Goal: Task Accomplishment & Management: Manage account settings

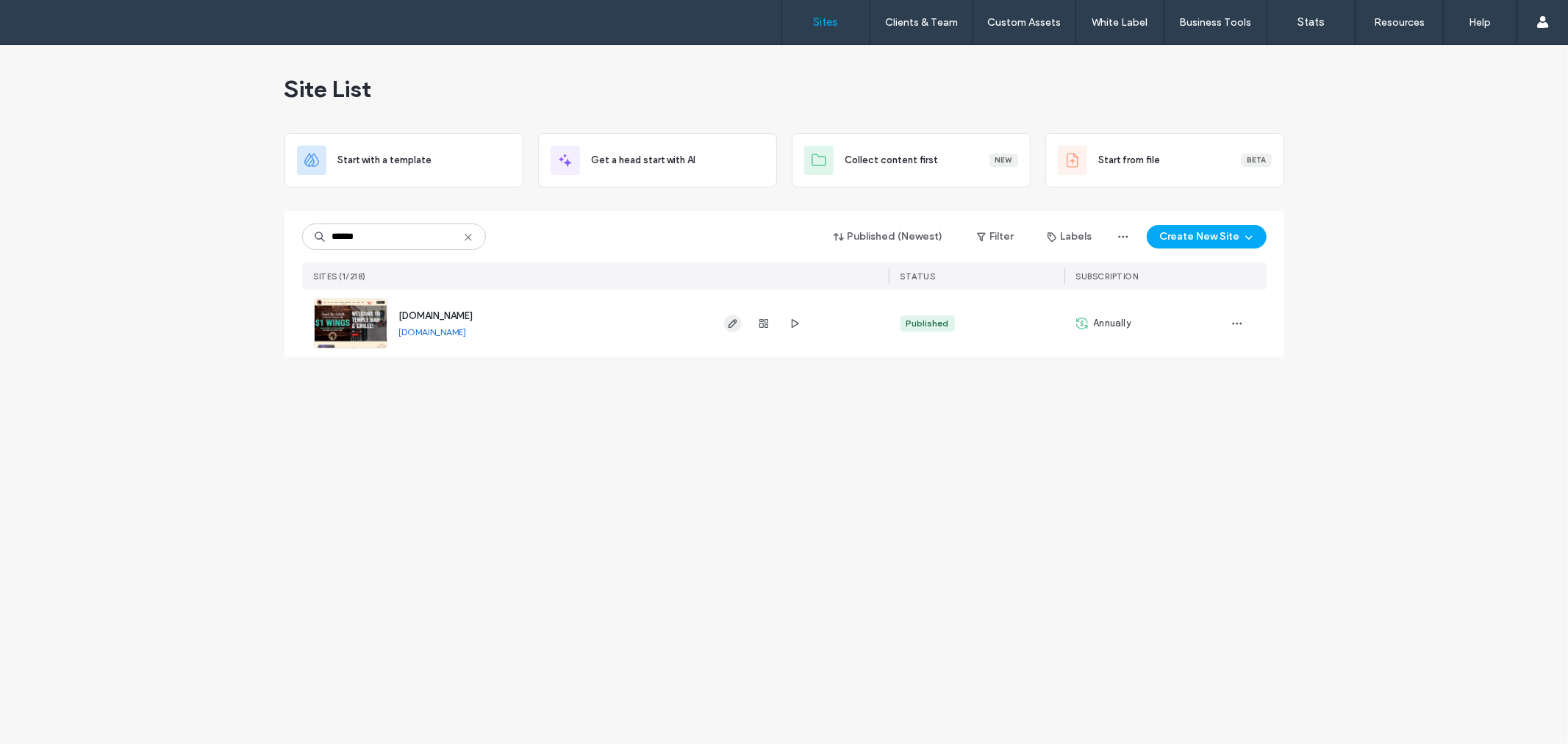
type input "******"
click at [732, 324] on icon "button" at bounding box center [733, 323] width 11 height 11
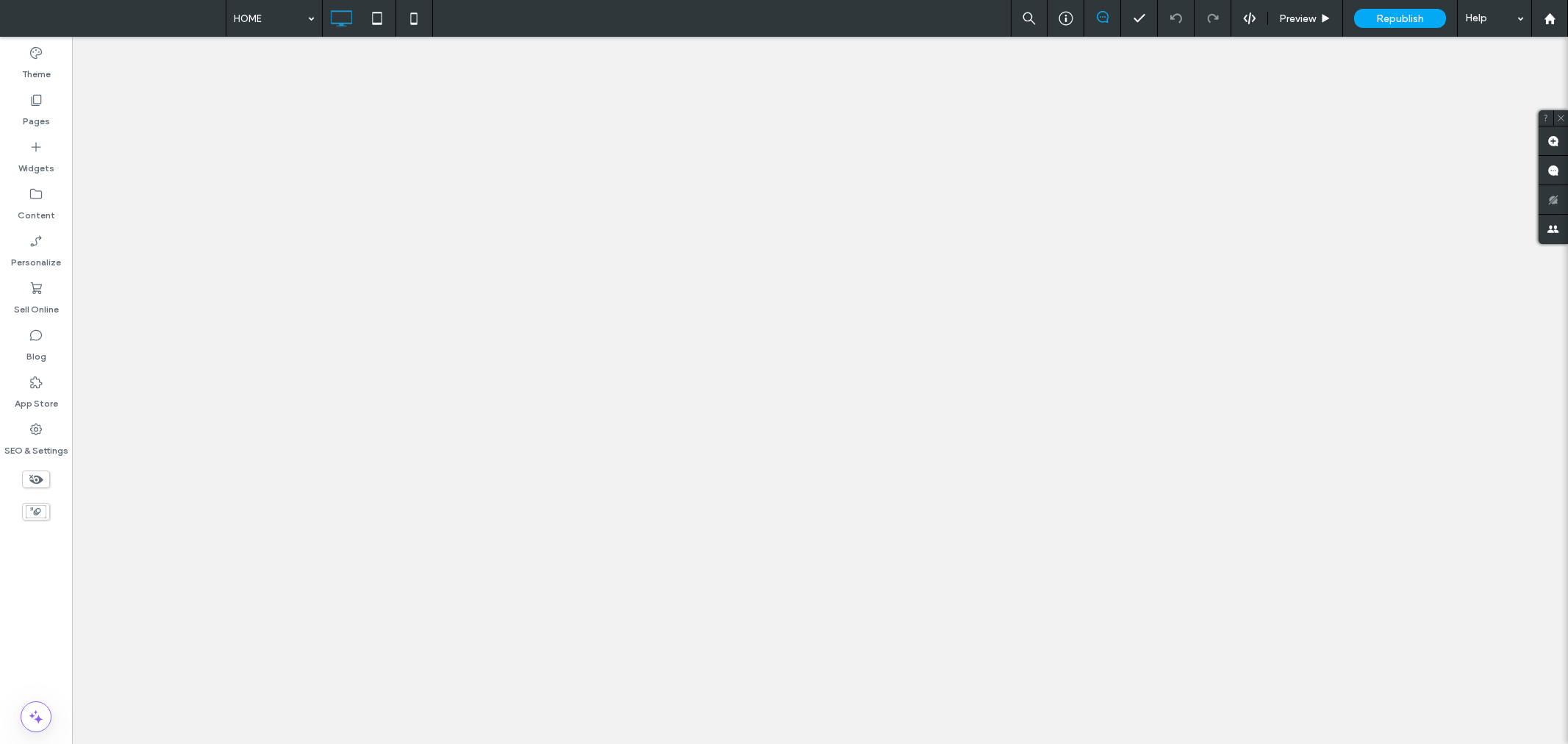
click at [34, 108] on label "Pages" at bounding box center [36, 117] width 27 height 21
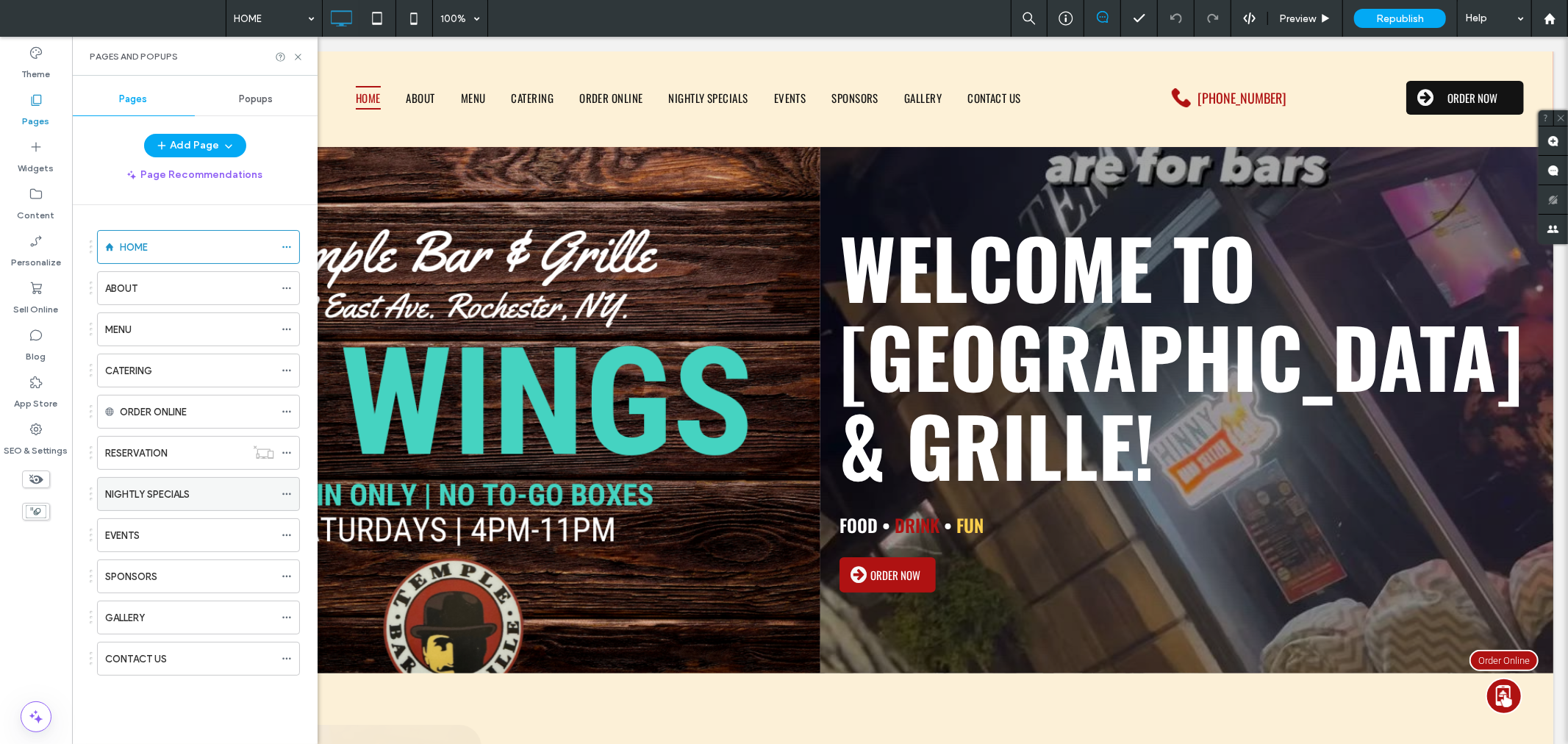
click at [194, 497] on div "NIGHTLY SPECIALS" at bounding box center [189, 494] width 169 height 15
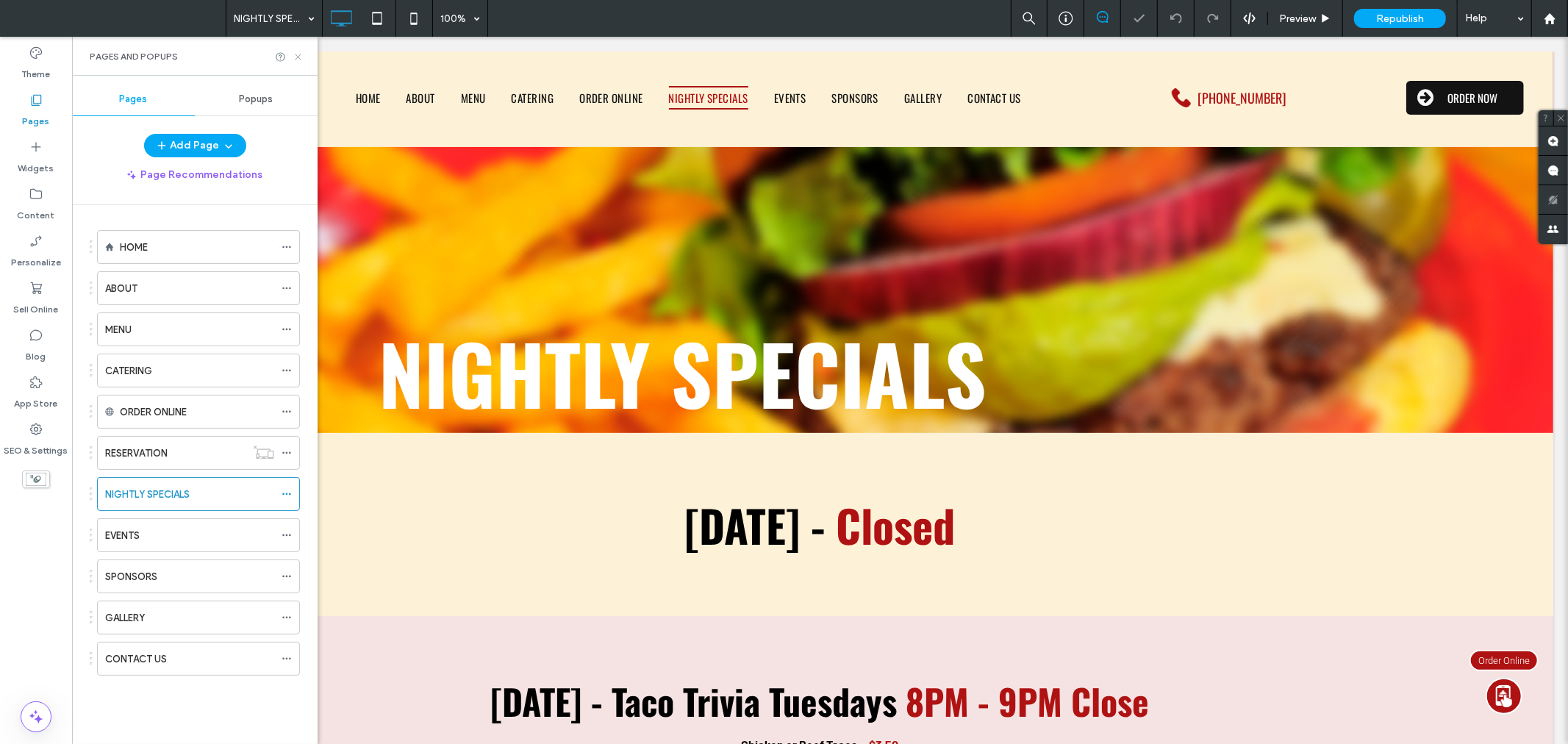
click at [297, 54] on icon at bounding box center [298, 57] width 11 height 11
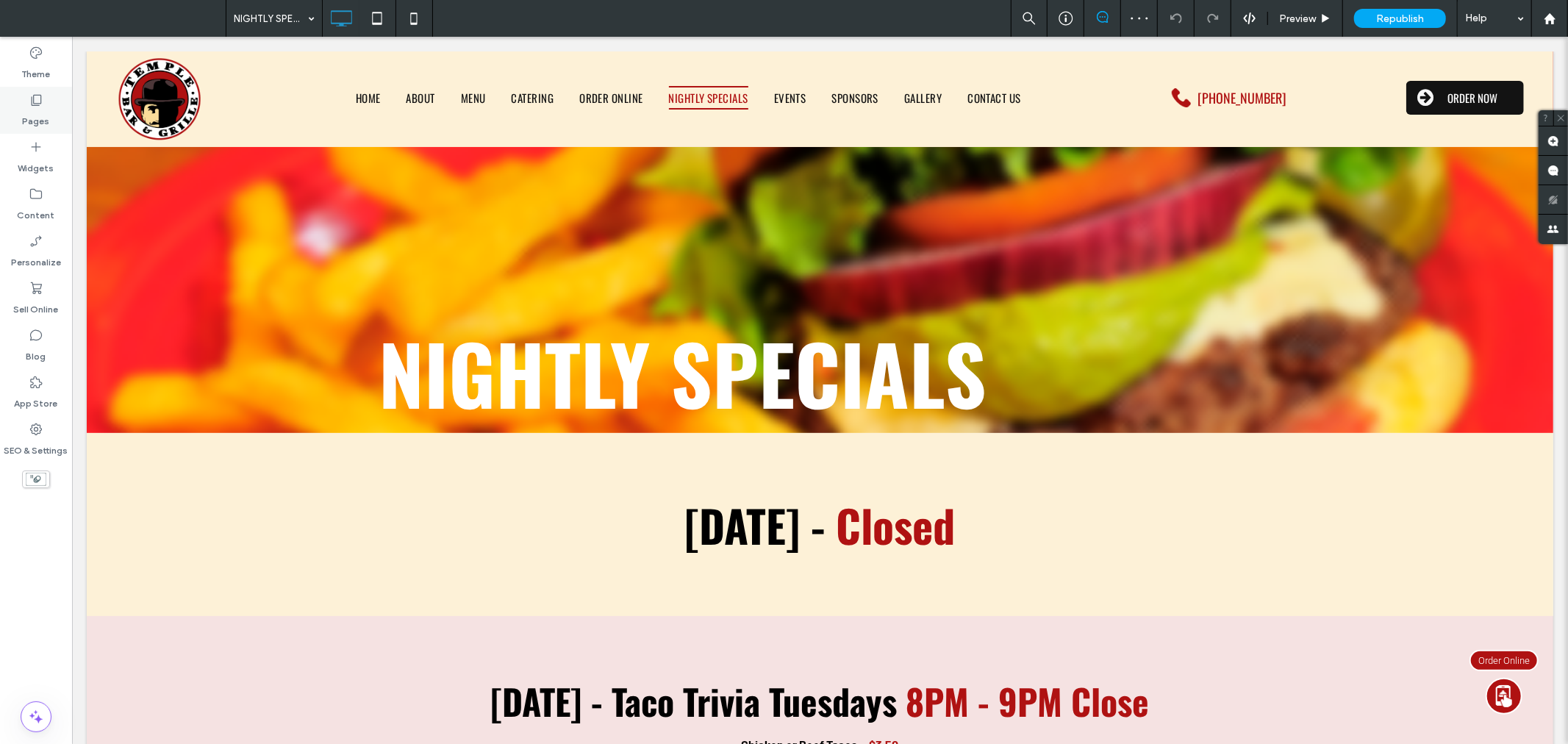
click at [35, 109] on label "Pages" at bounding box center [36, 117] width 27 height 21
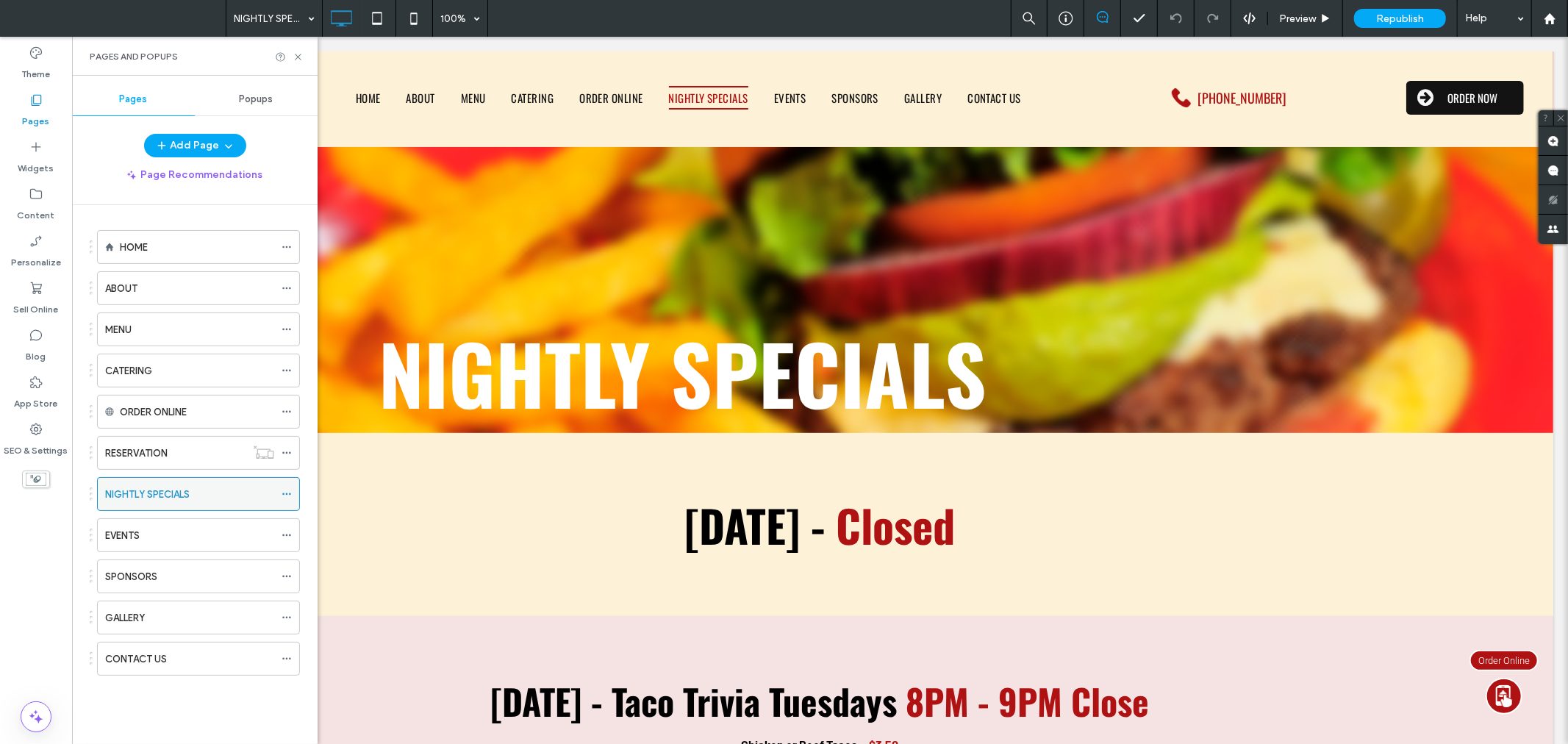
click at [284, 495] on use at bounding box center [286, 494] width 9 height 2
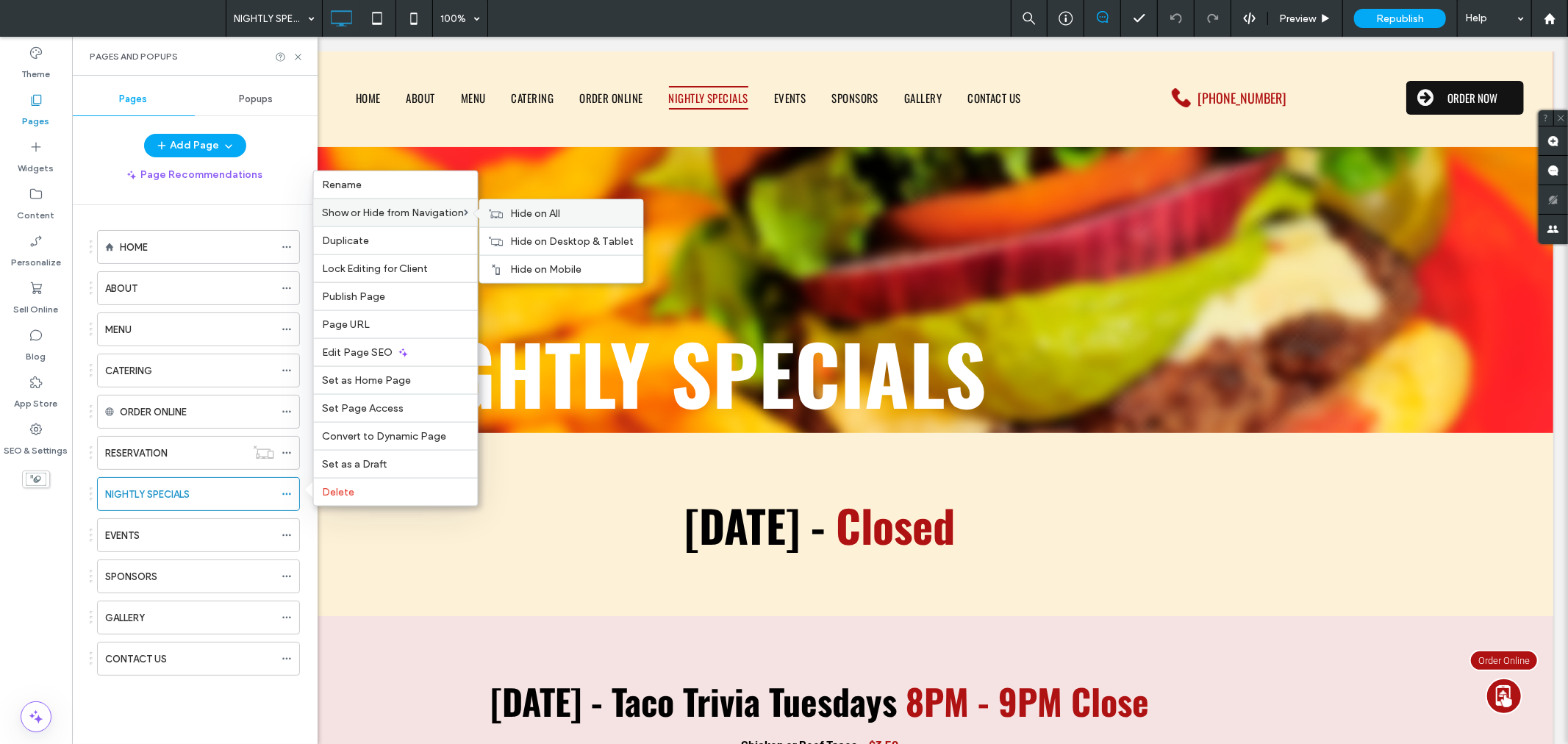
click at [538, 210] on span "Hide on All" at bounding box center [536, 213] width 50 height 12
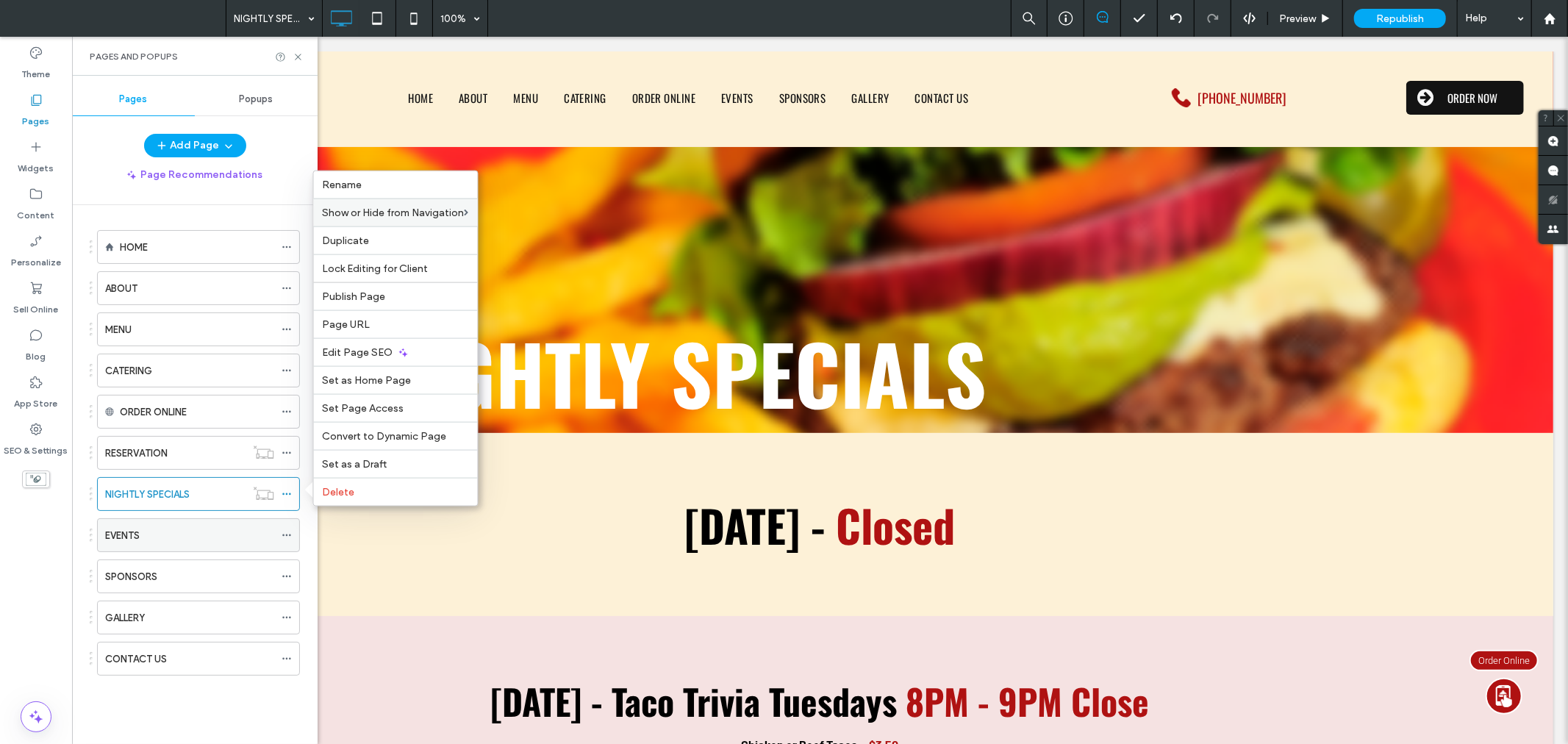
click at [188, 538] on div "EVENTS" at bounding box center [189, 535] width 169 height 15
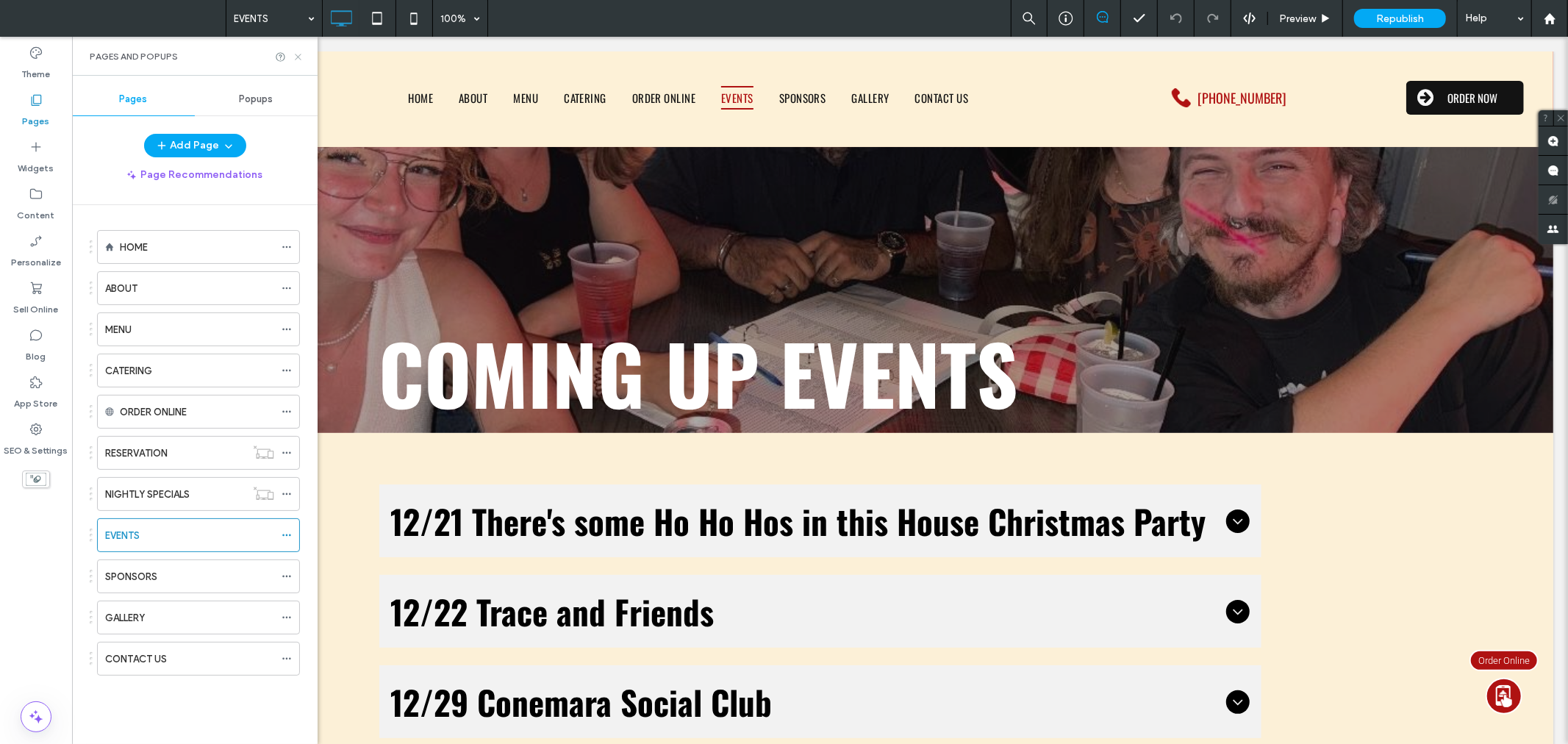
click at [298, 59] on icon at bounding box center [298, 57] width 11 height 11
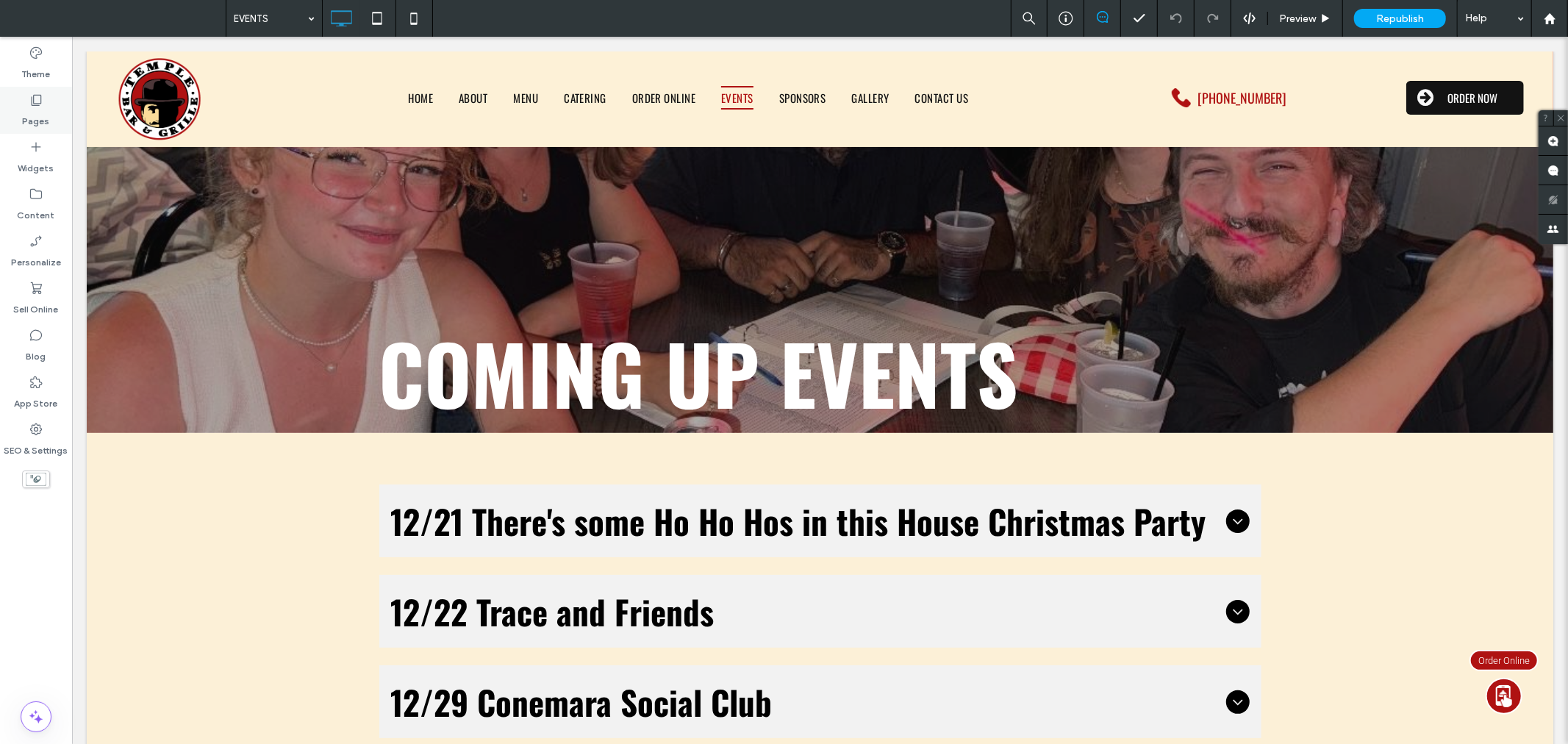
click at [34, 99] on icon at bounding box center [36, 100] width 15 height 15
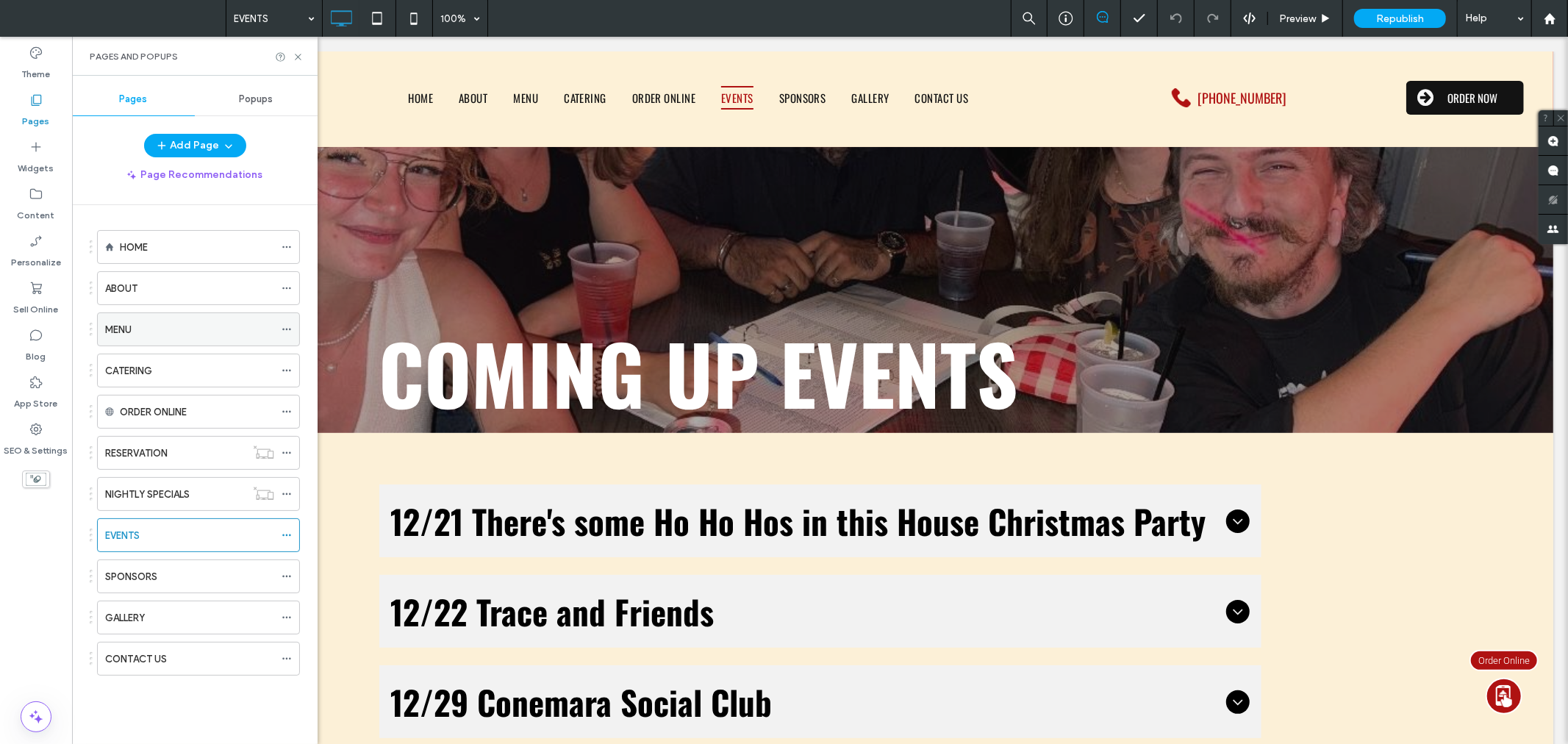
click at [183, 322] on div "MENU" at bounding box center [189, 329] width 169 height 15
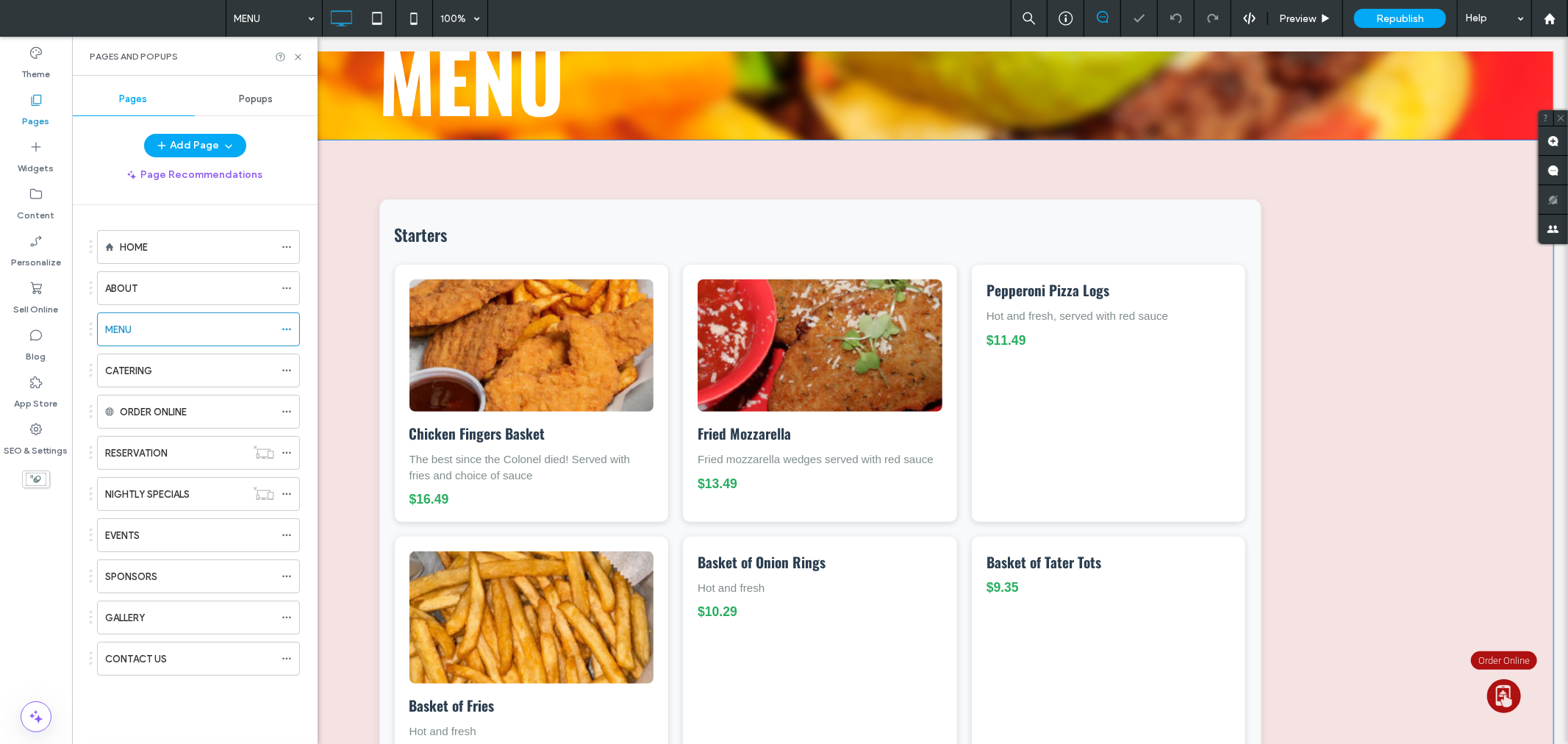
scroll to position [299, 0]
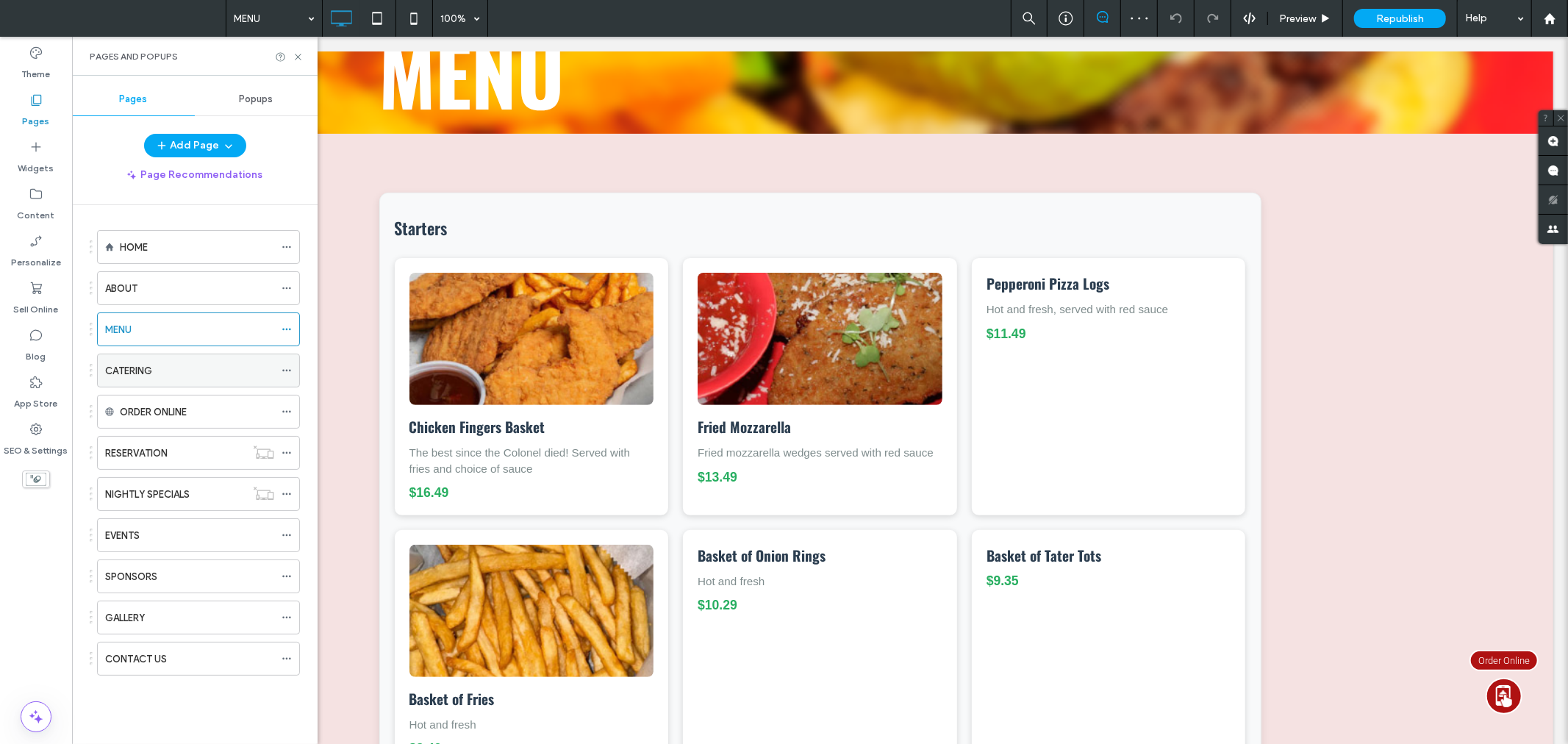
click at [164, 373] on div "CATERING" at bounding box center [189, 371] width 169 height 15
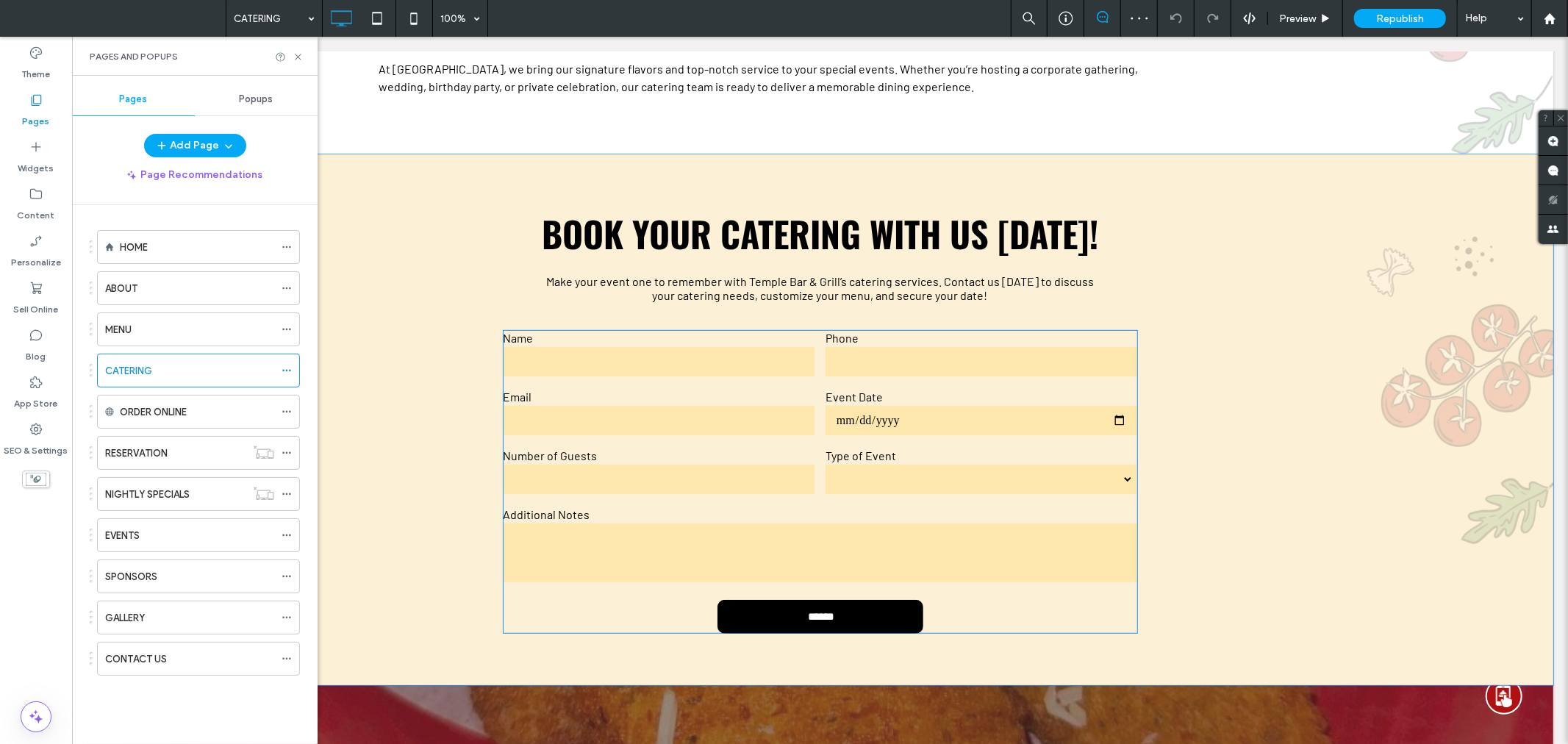
scroll to position [598, 0]
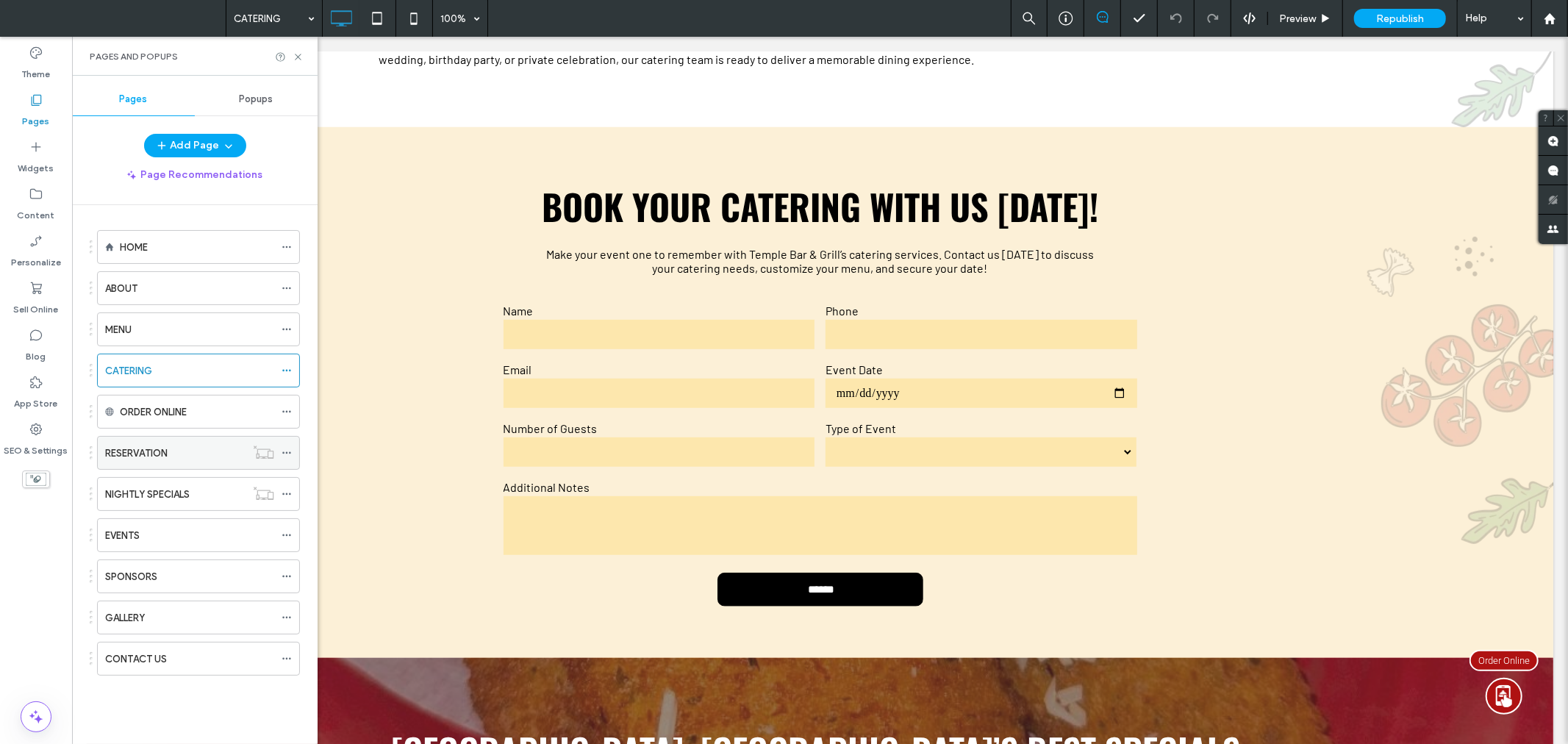
click at [205, 449] on div "RESERVATION" at bounding box center [175, 452] width 140 height 15
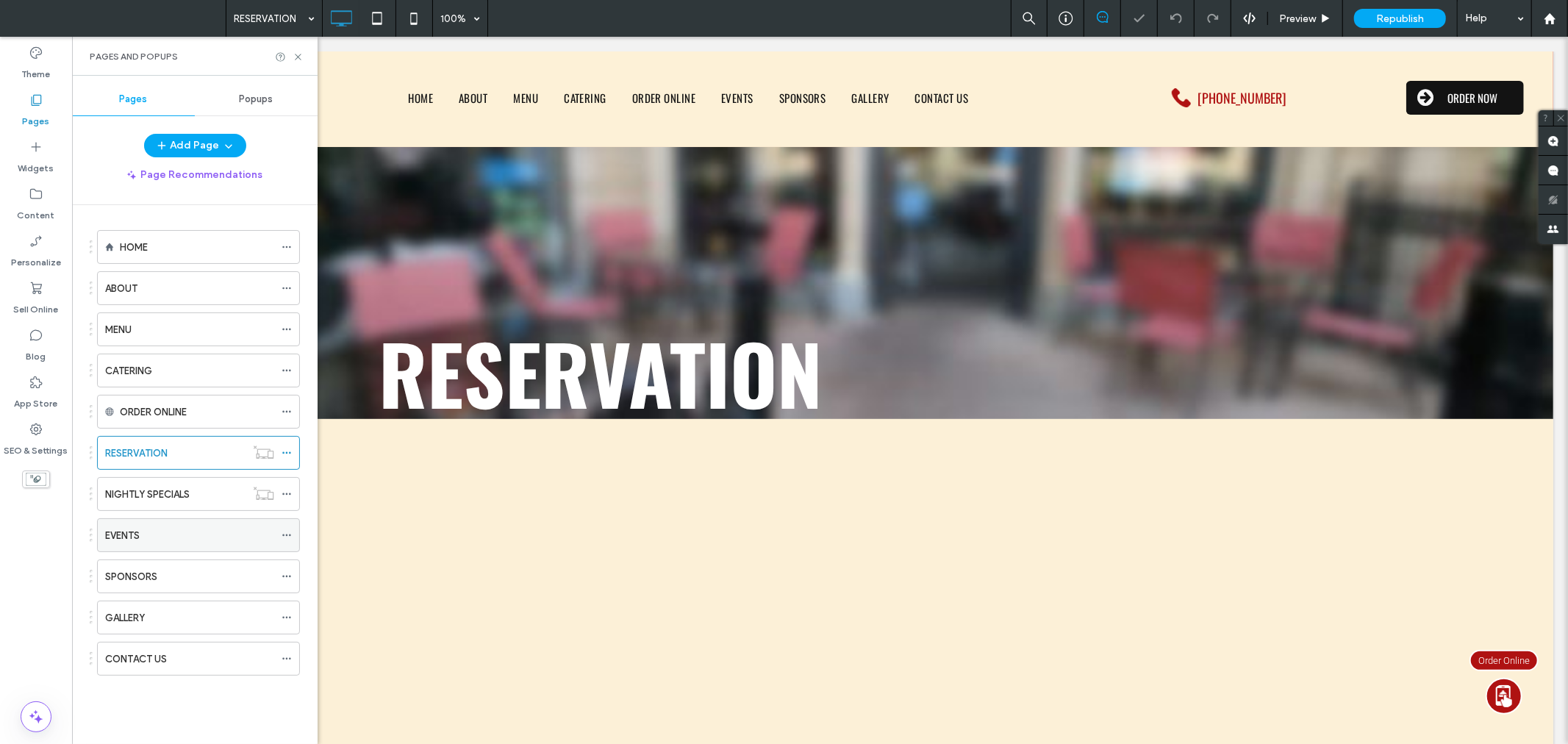
click at [179, 533] on div "EVENTS" at bounding box center [189, 535] width 169 height 15
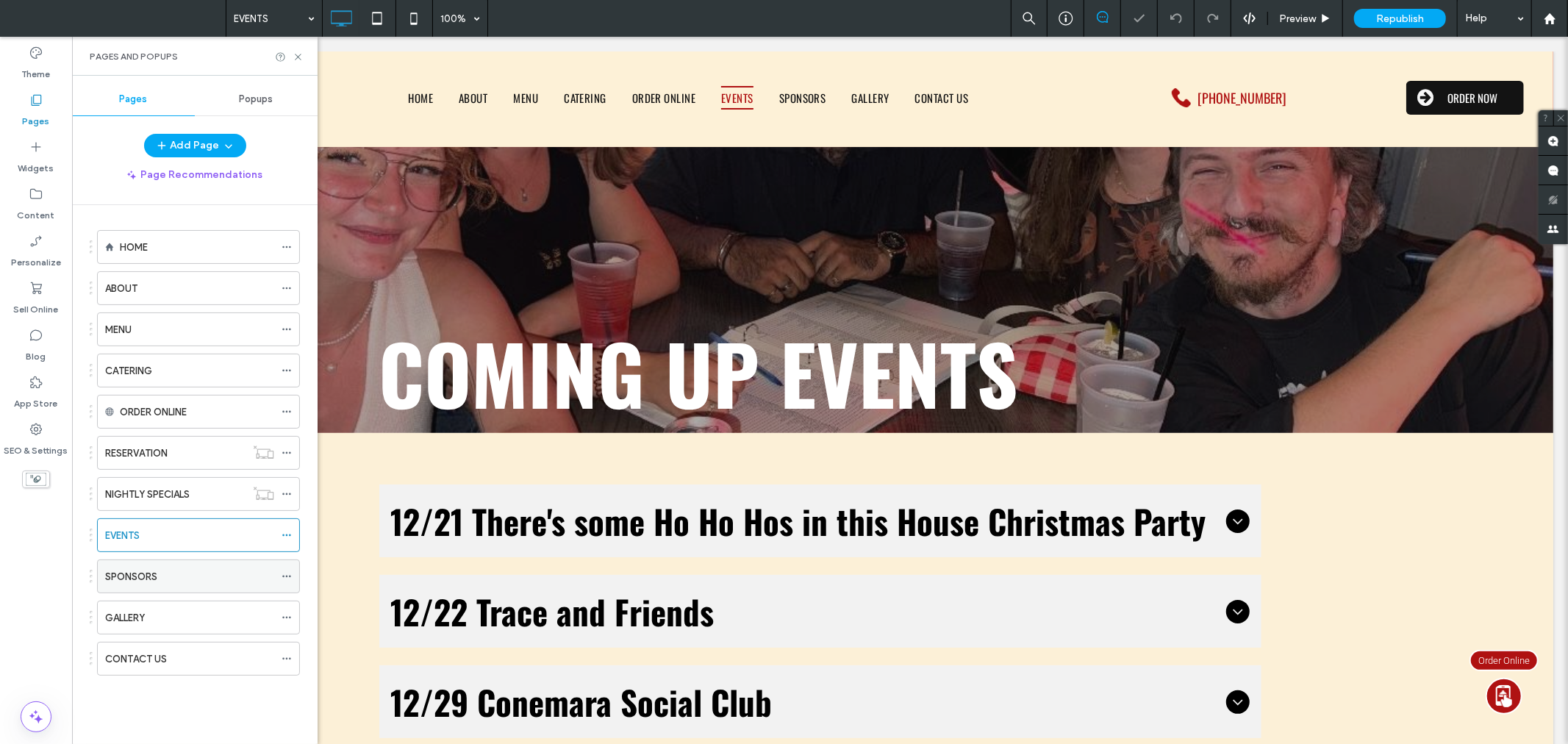
click at [186, 582] on div "SPONSORS" at bounding box center [189, 576] width 169 height 15
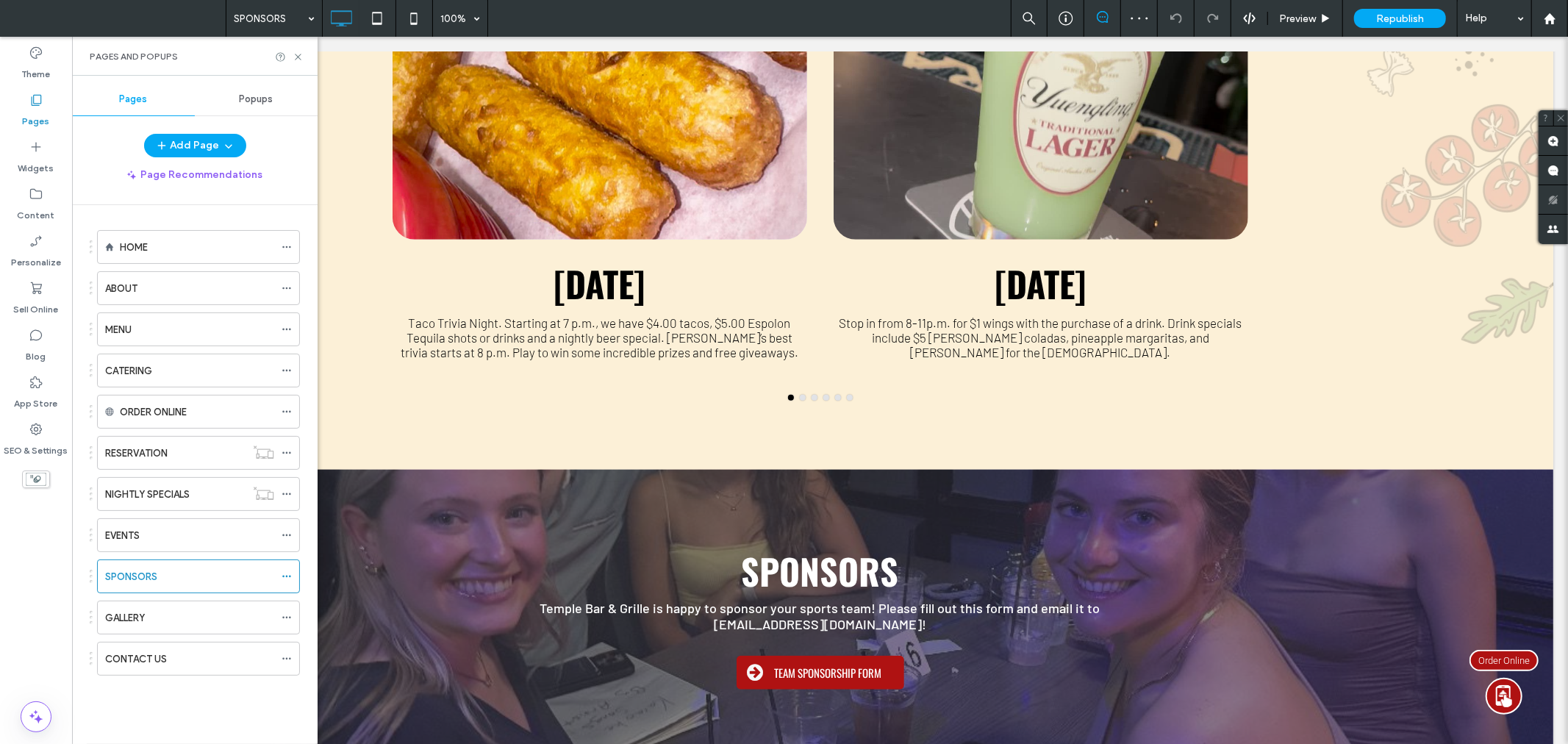
scroll to position [851, 0]
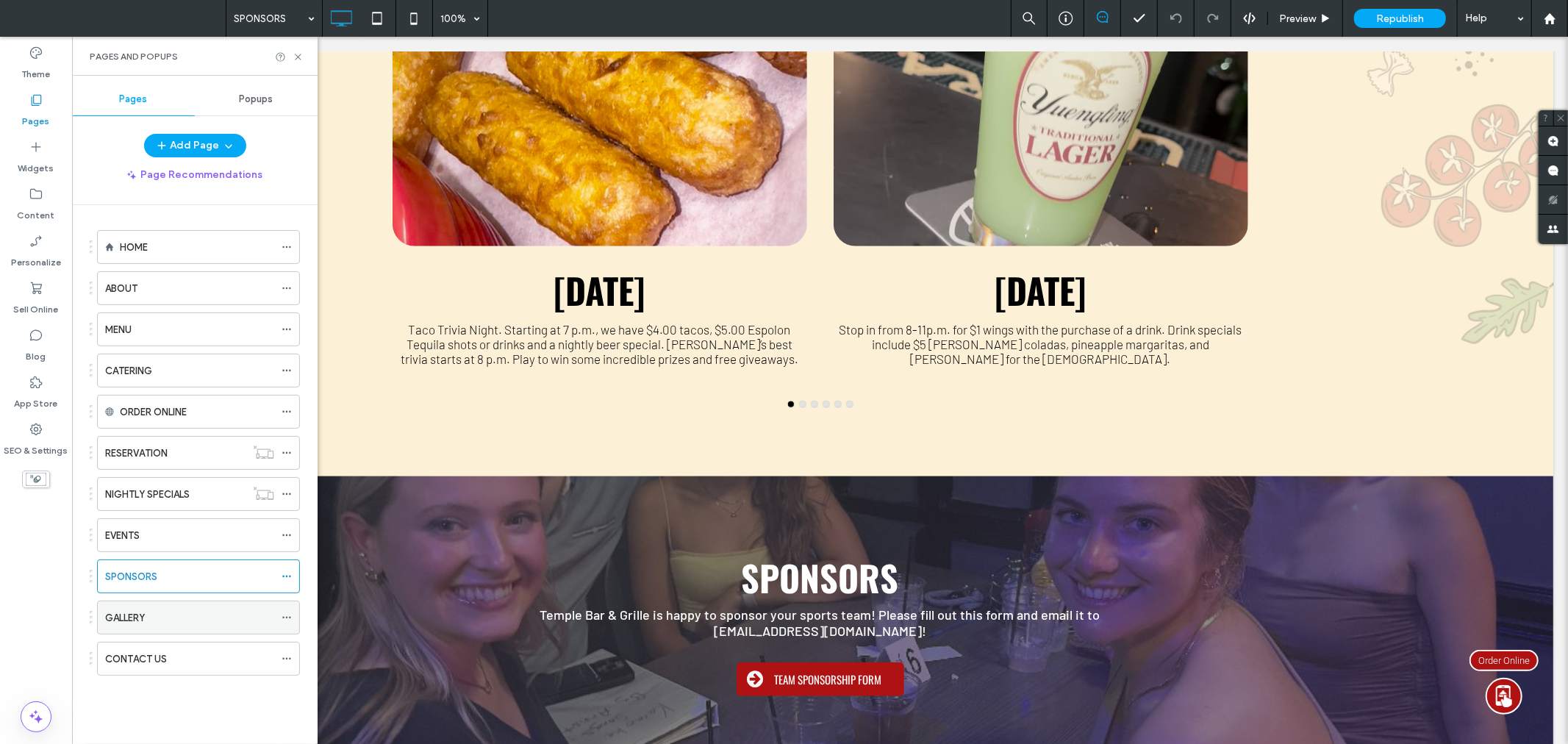
click at [186, 625] on div "GALLERY" at bounding box center [189, 617] width 169 height 15
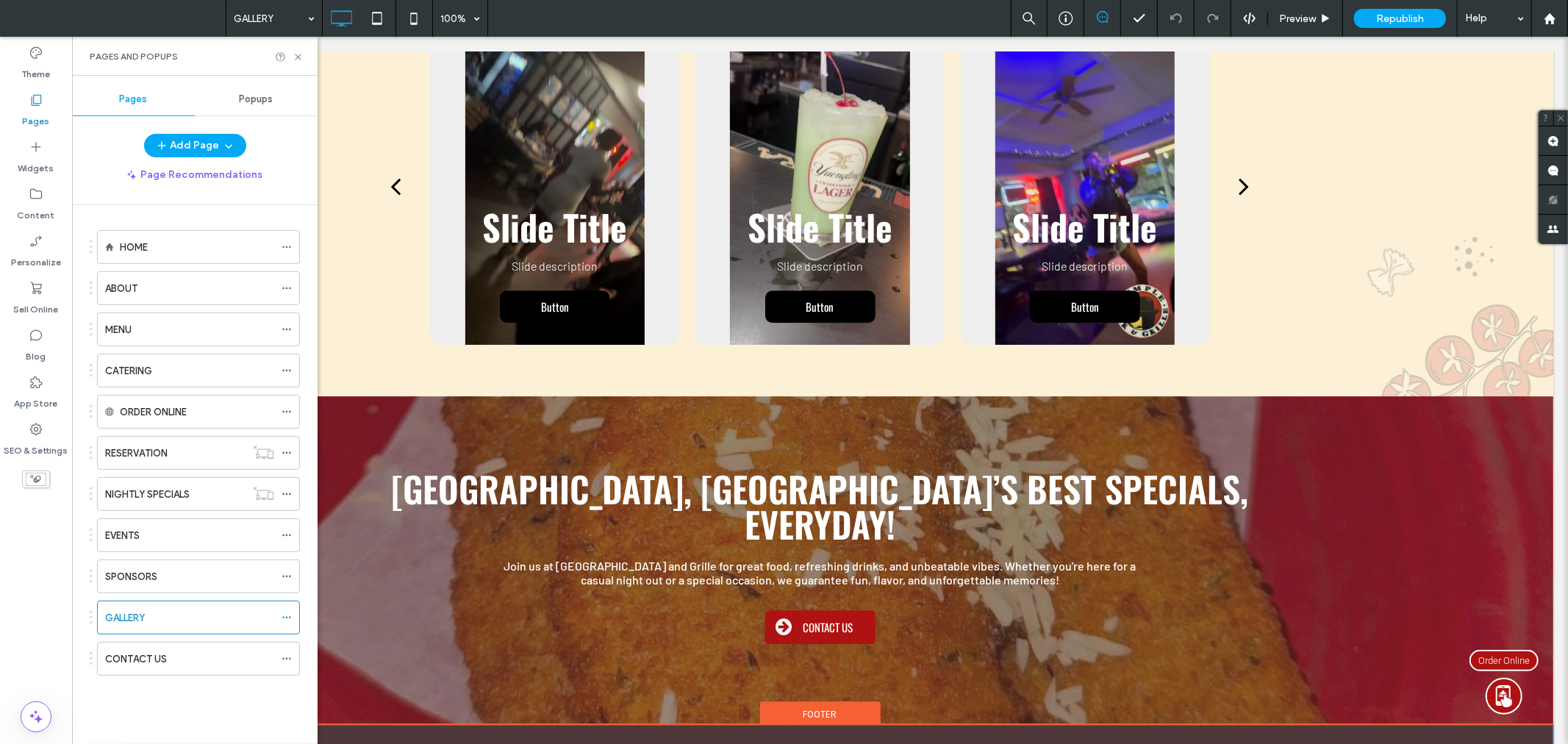
scroll to position [3587, 0]
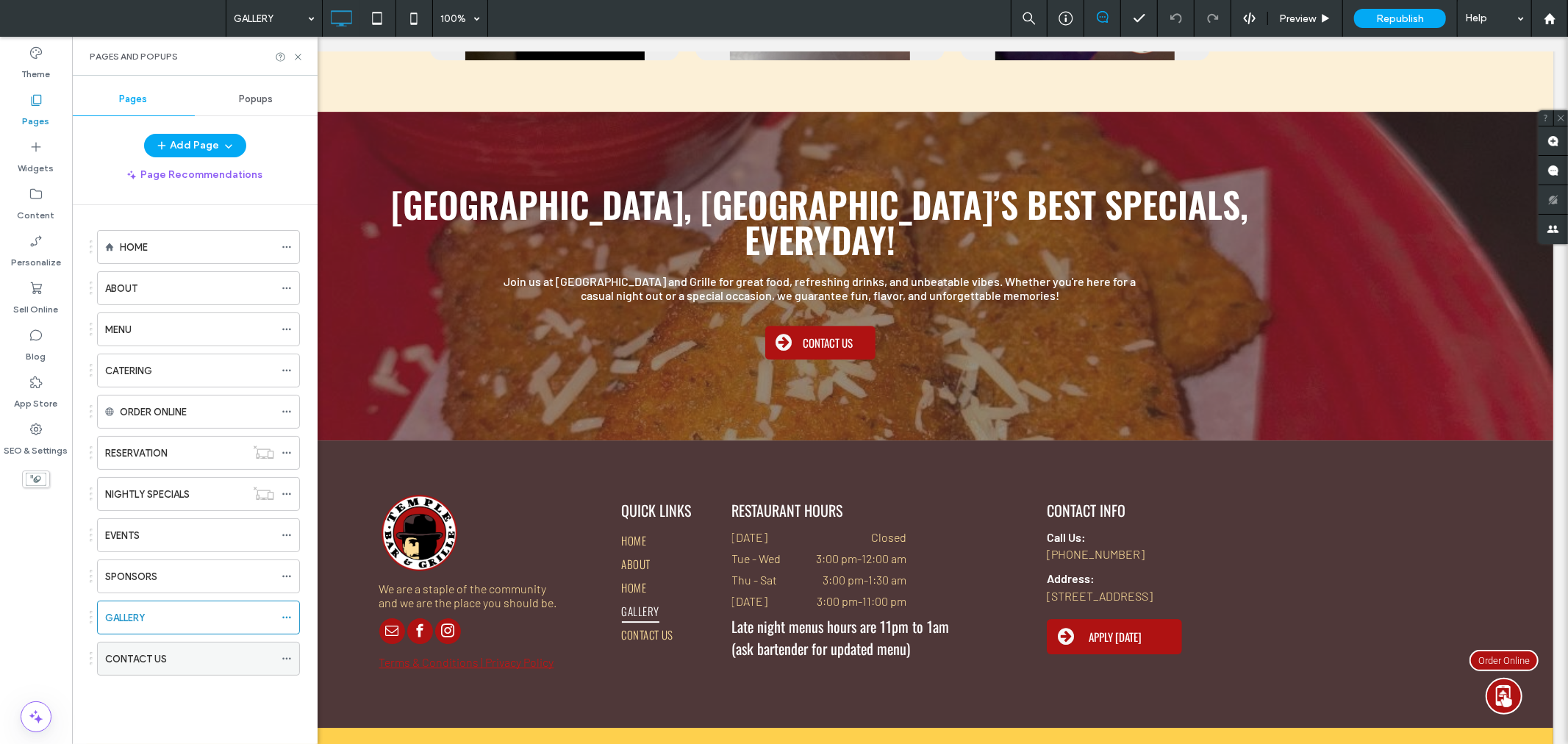
click at [165, 655] on label "CONTACT US" at bounding box center [135, 658] width 62 height 26
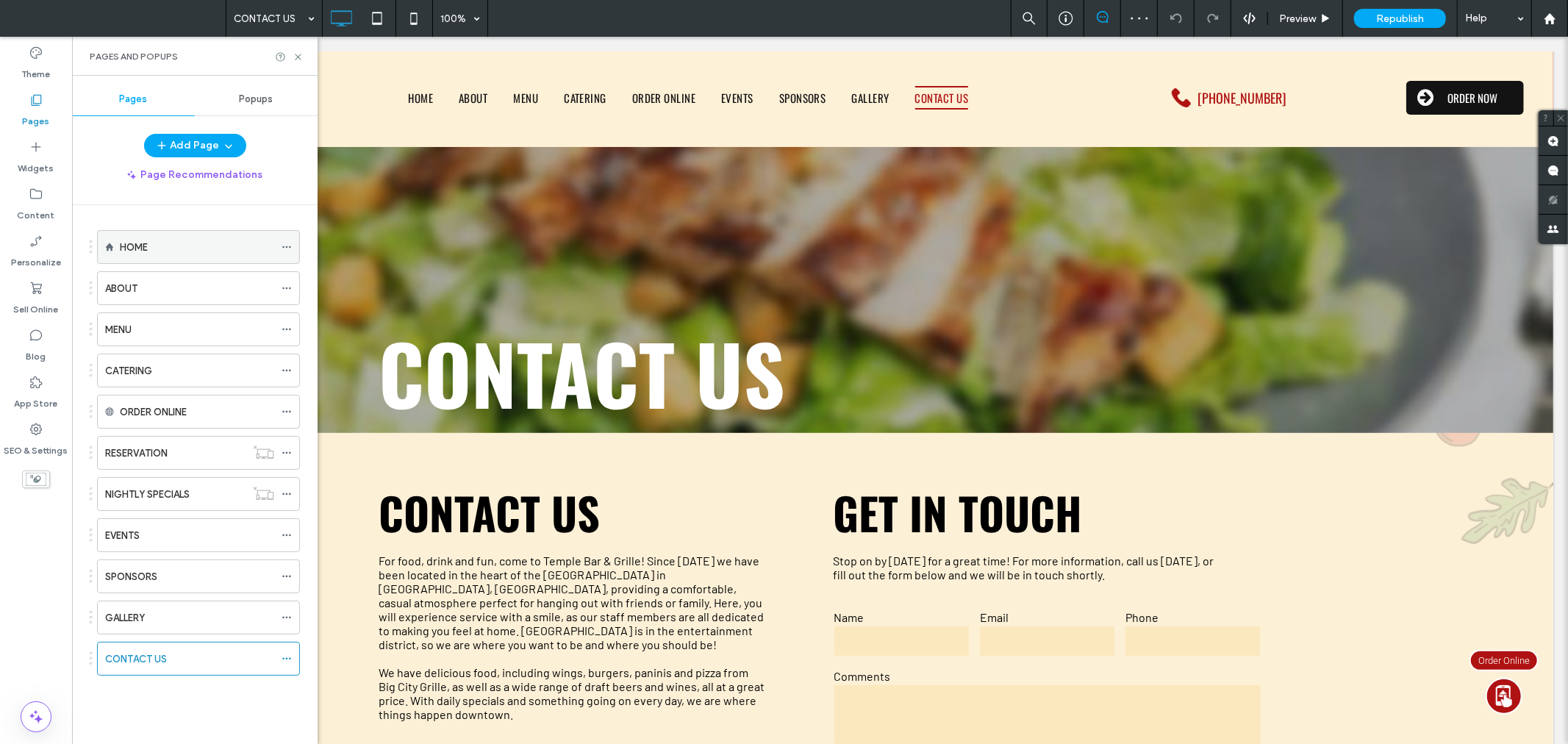
click at [189, 242] on div "HOME" at bounding box center [197, 247] width 154 height 15
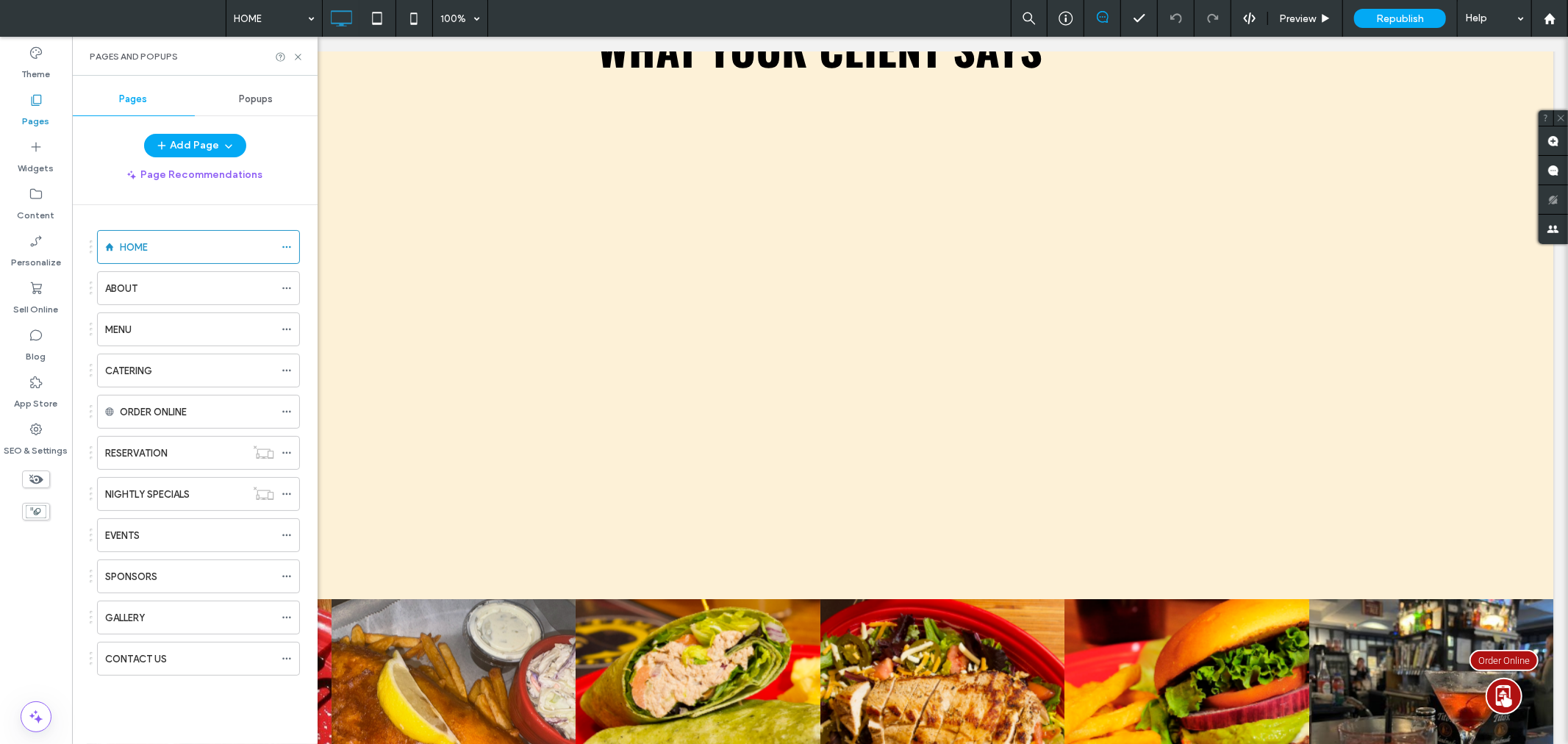
scroll to position [3640, 0]
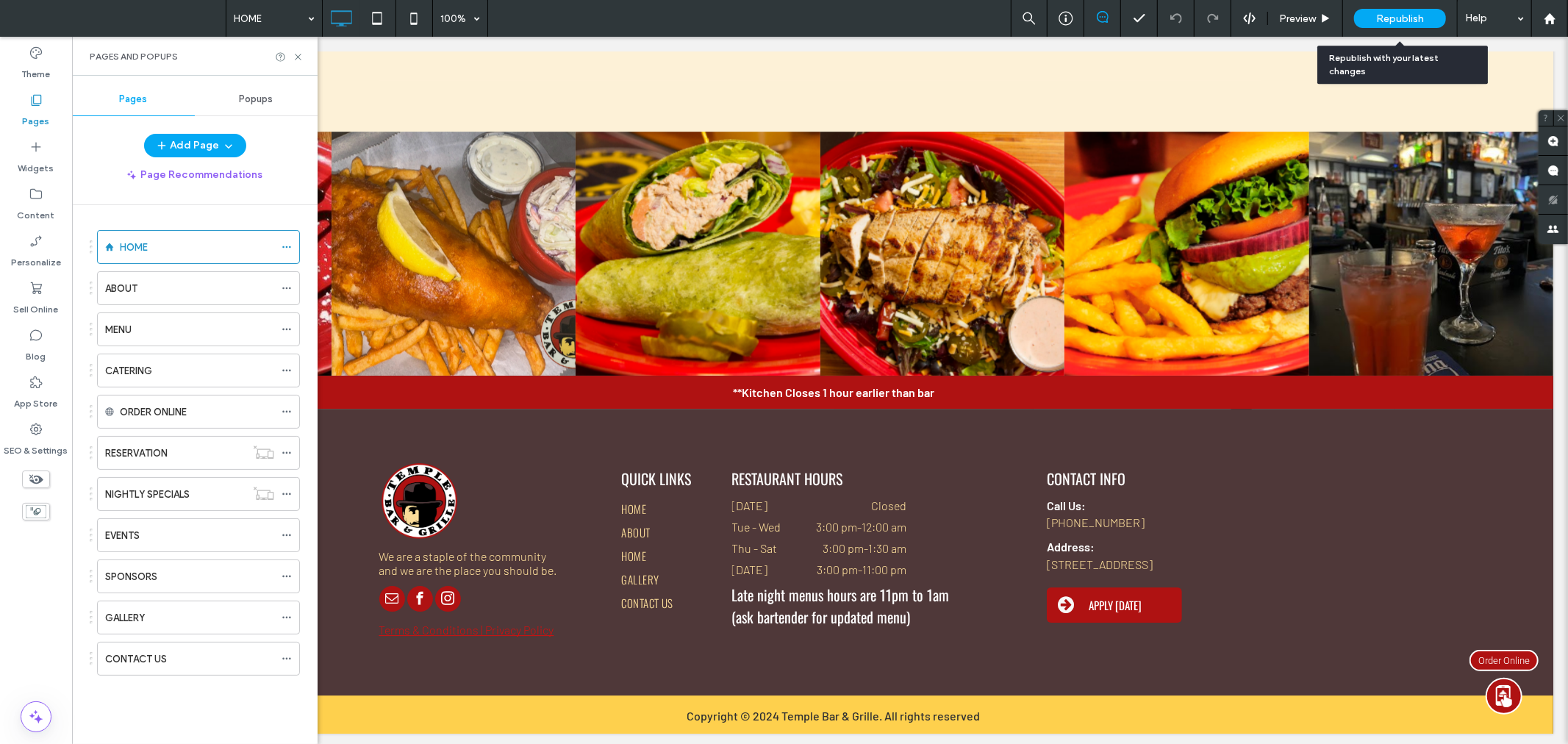
click at [1428, 24] on div "Republish" at bounding box center [1399, 18] width 92 height 19
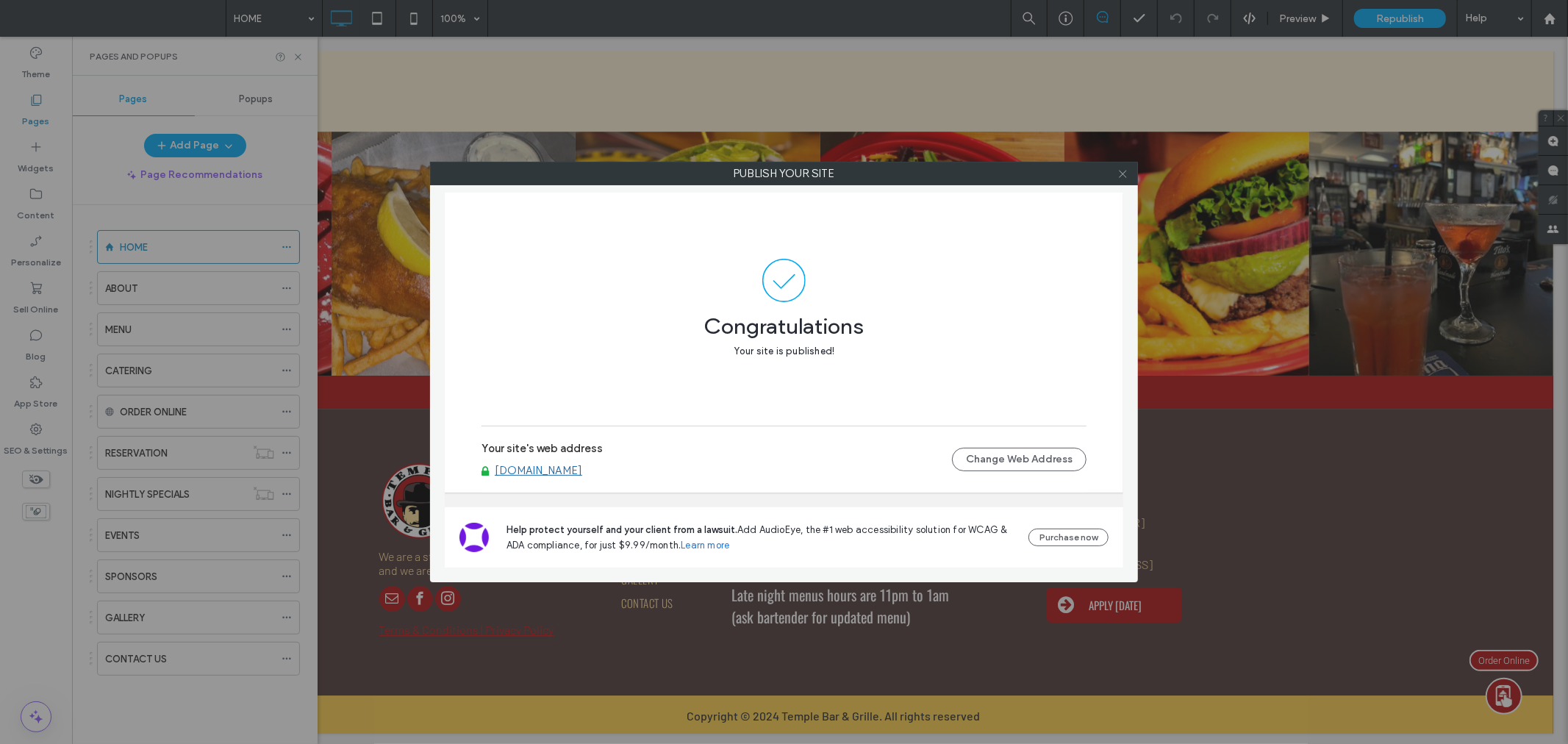
click at [1123, 171] on icon at bounding box center [1123, 174] width 11 height 11
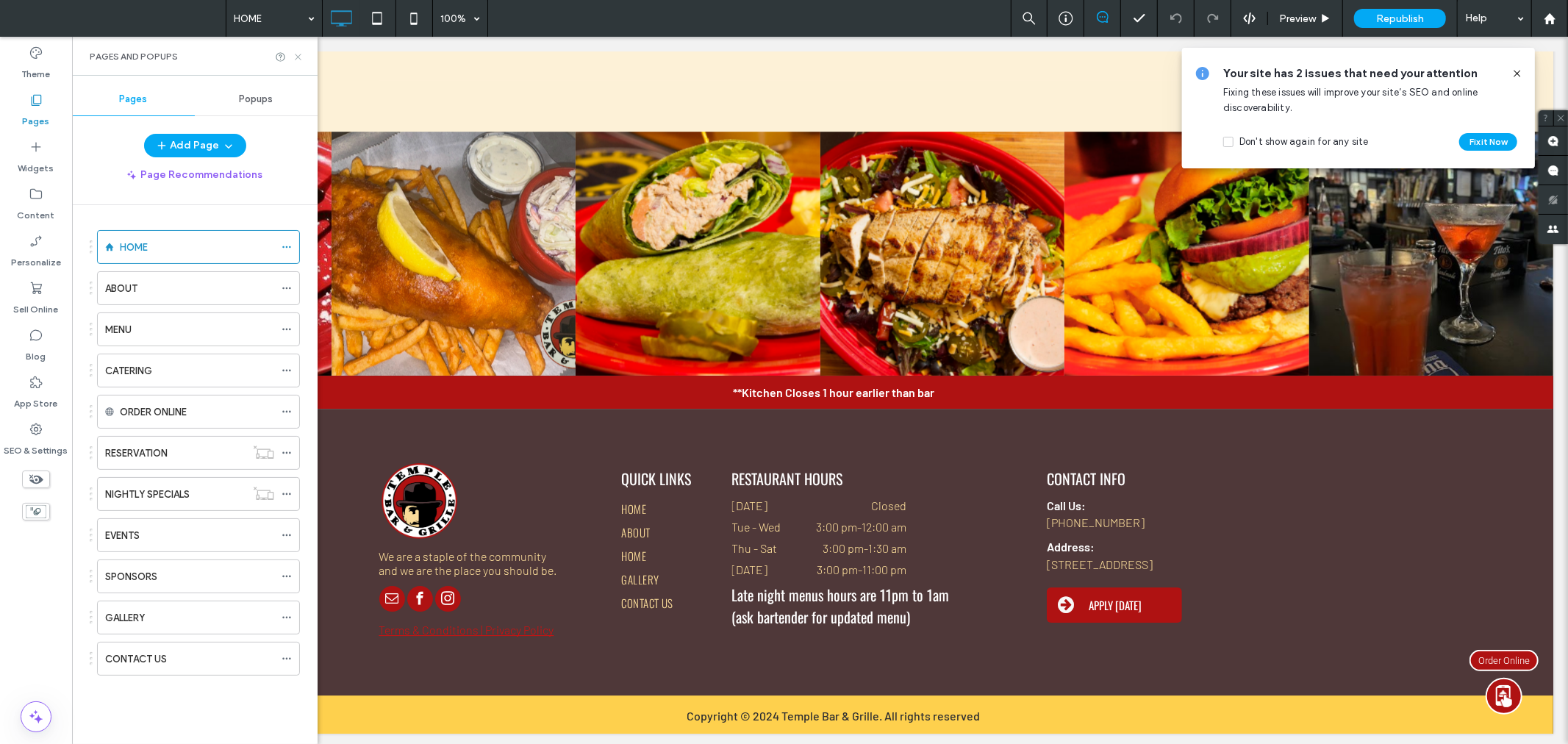
click at [298, 55] on use at bounding box center [297, 57] width 6 height 6
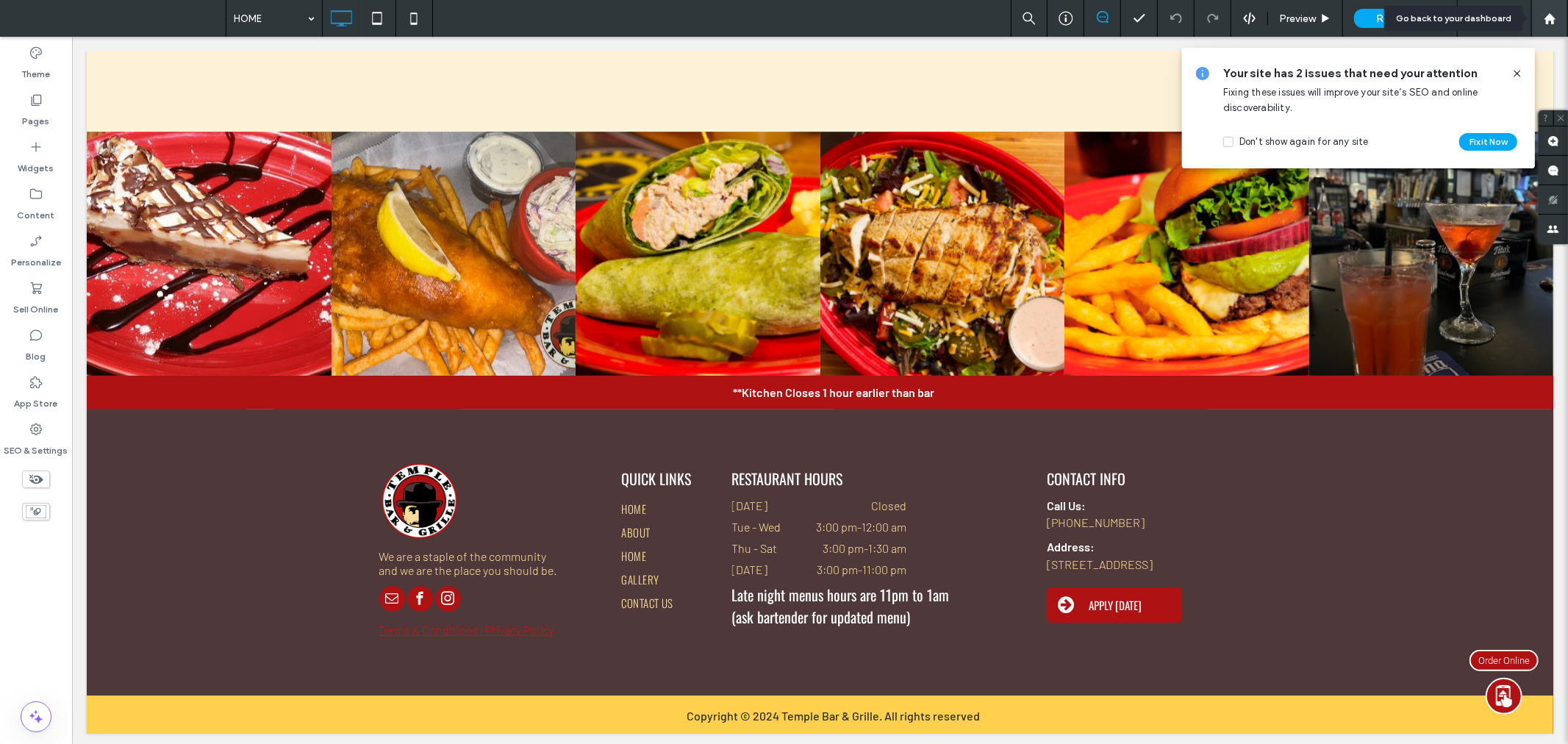
click at [1555, 22] on icon at bounding box center [1549, 18] width 12 height 12
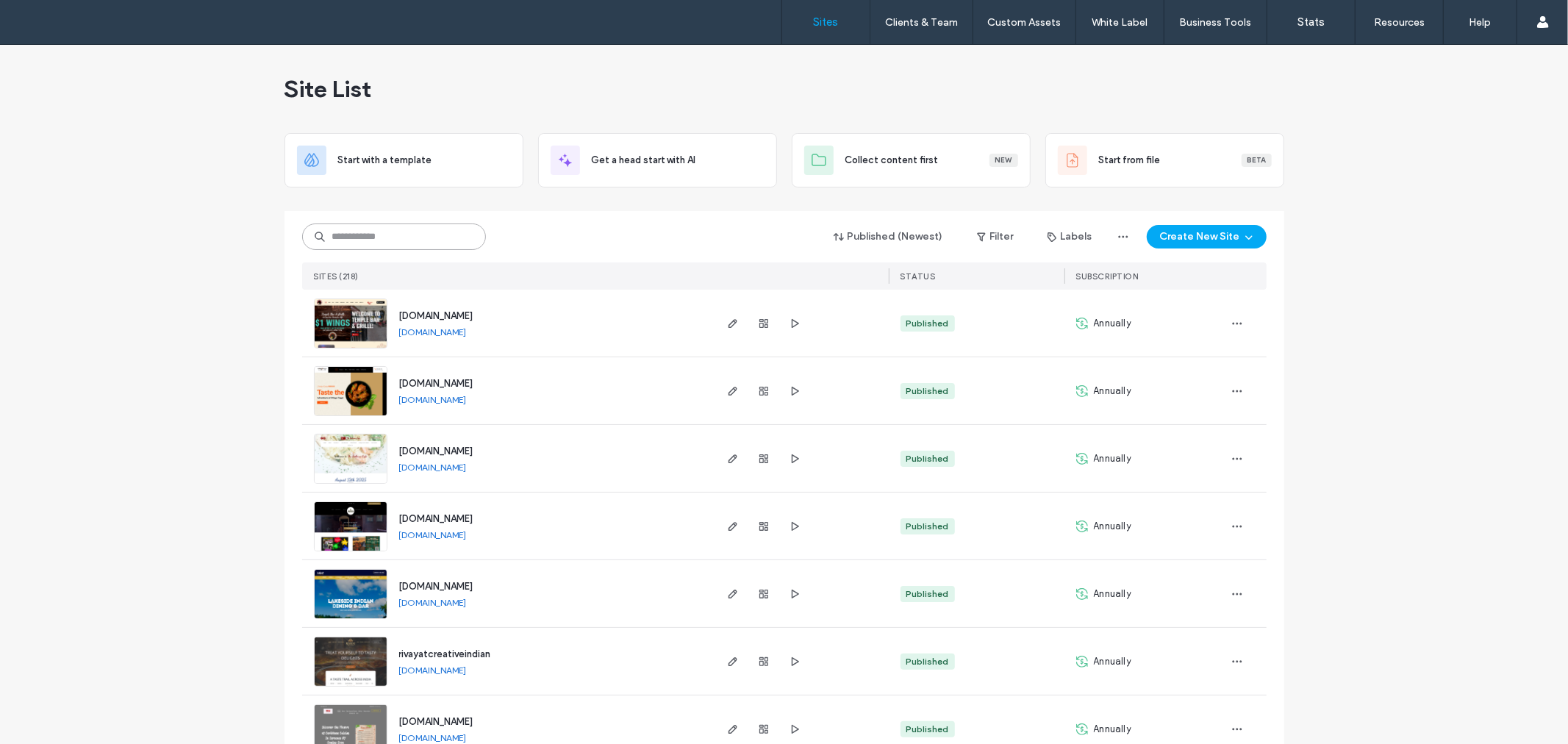
click at [395, 244] on input at bounding box center [394, 237] width 184 height 27
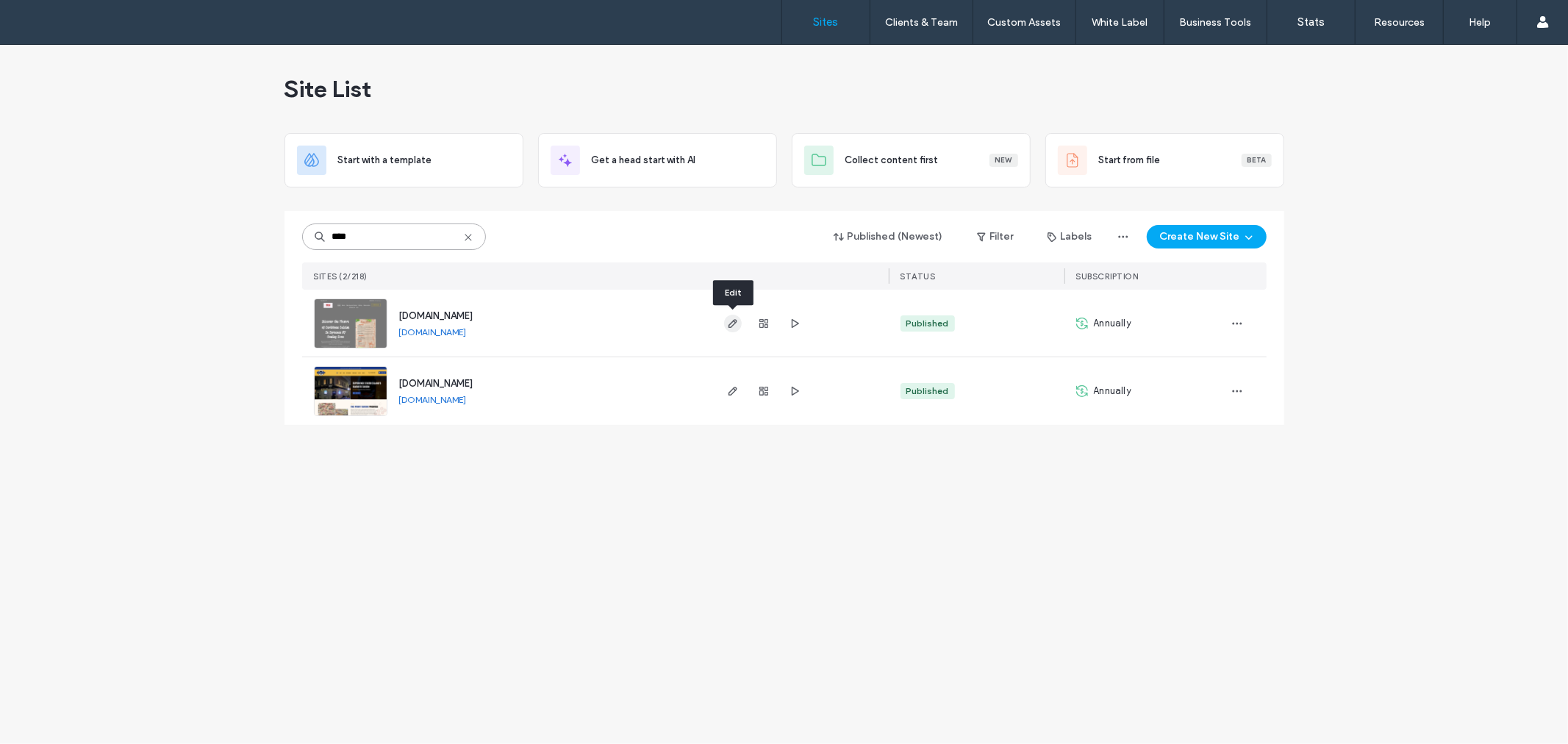
type input "****"
click at [730, 324] on use "button" at bounding box center [732, 323] width 9 height 9
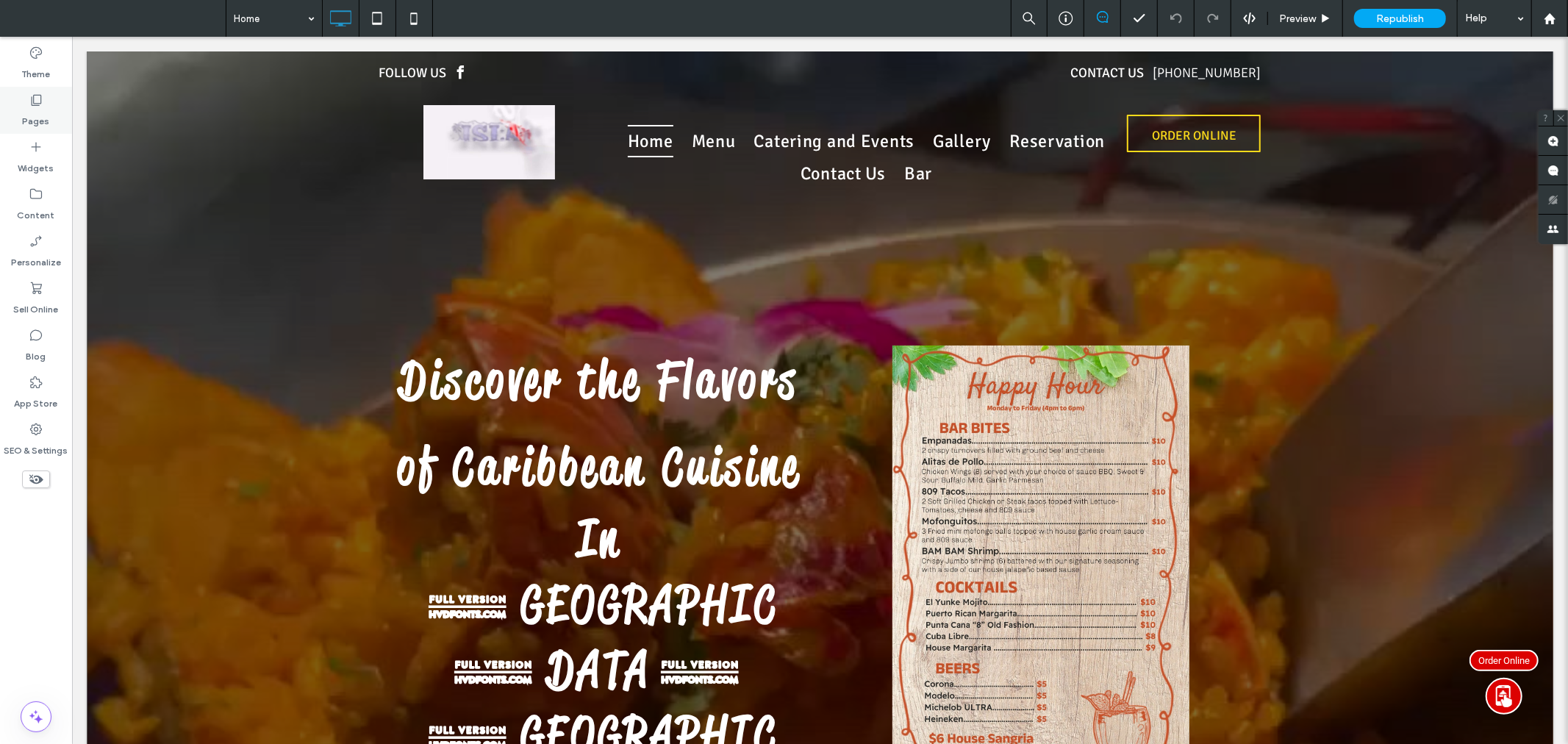
click at [22, 107] on div "Pages" at bounding box center [36, 111] width 72 height 47
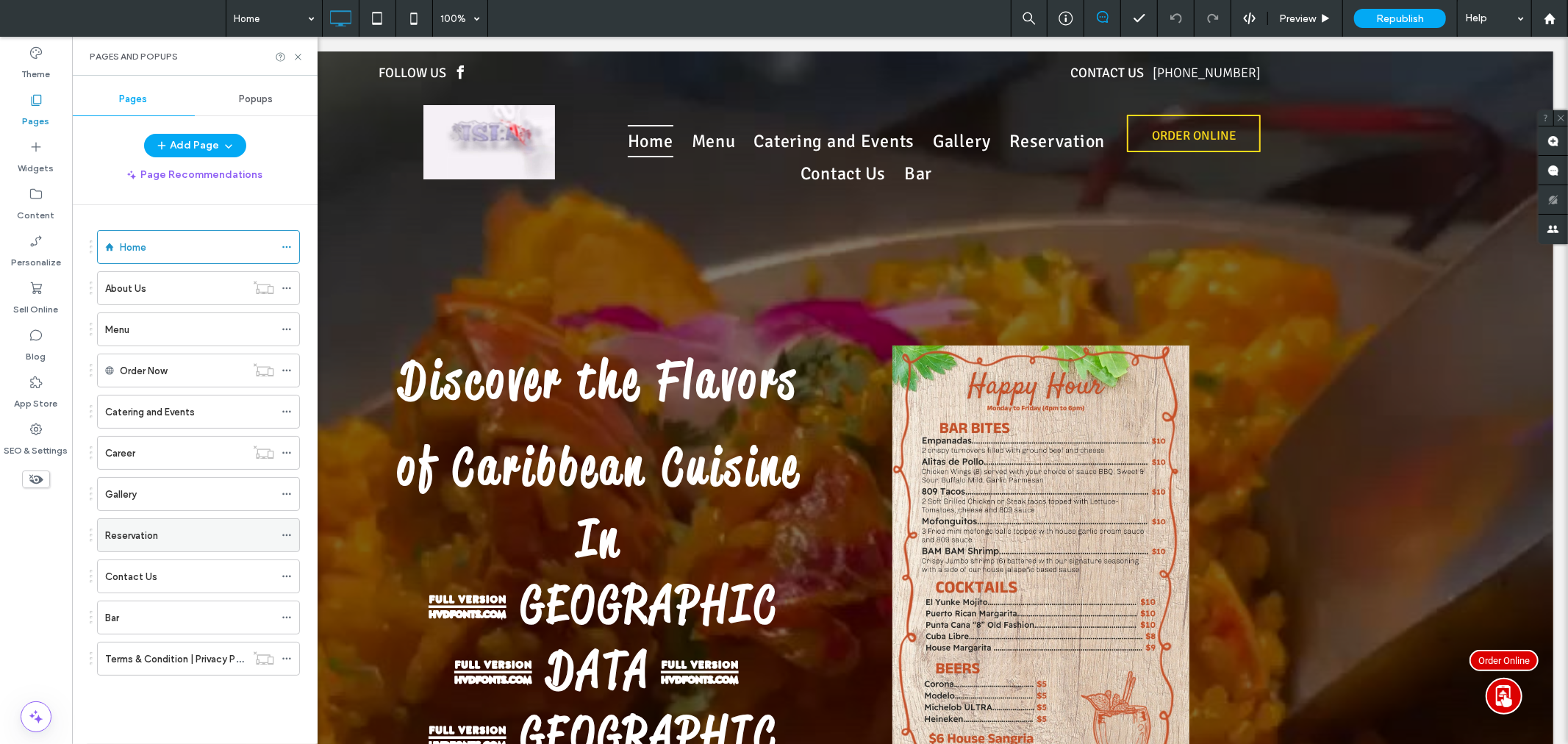
click at [287, 537] on use at bounding box center [286, 535] width 9 height 2
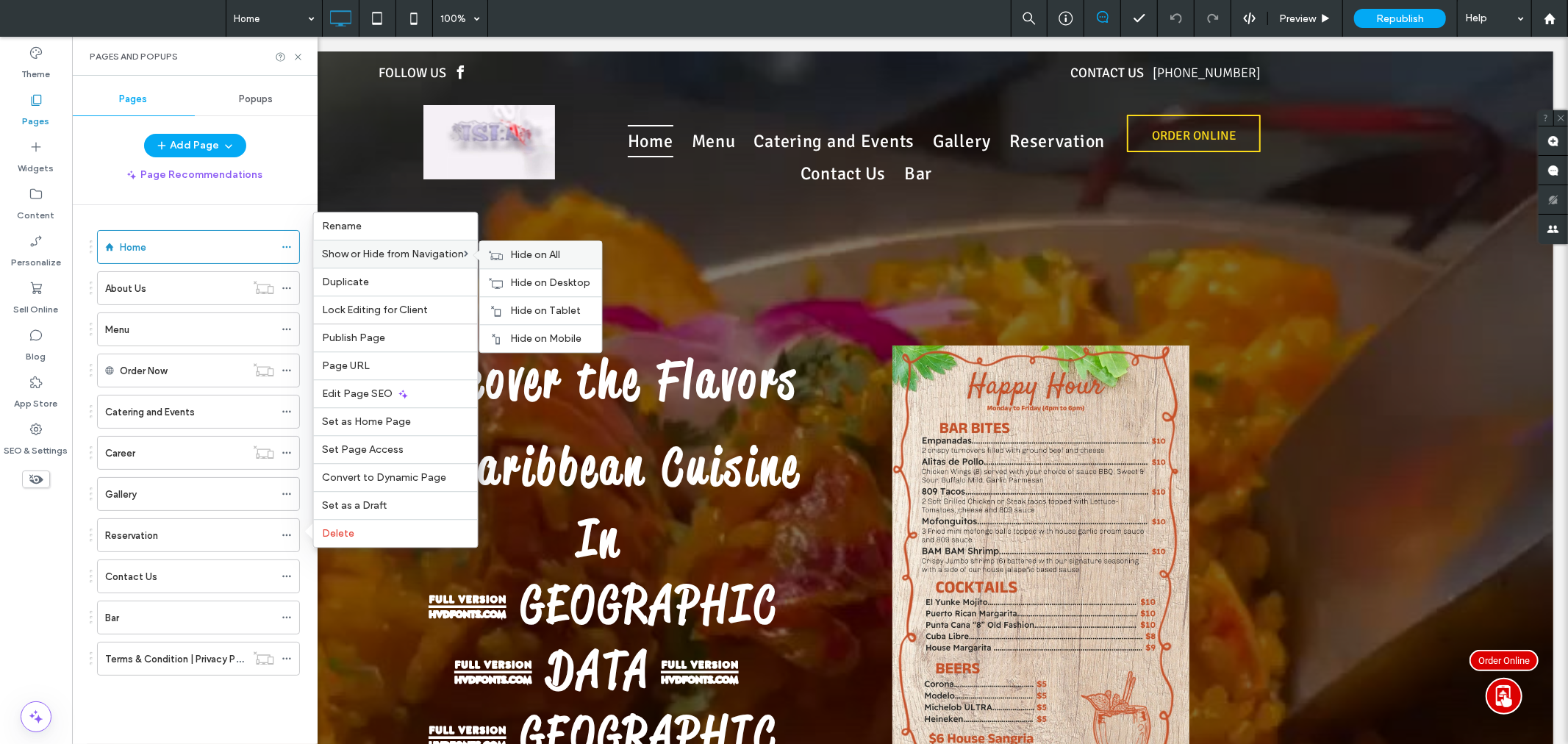
click at [564, 258] on label "Hide on All" at bounding box center [552, 254] width 82 height 12
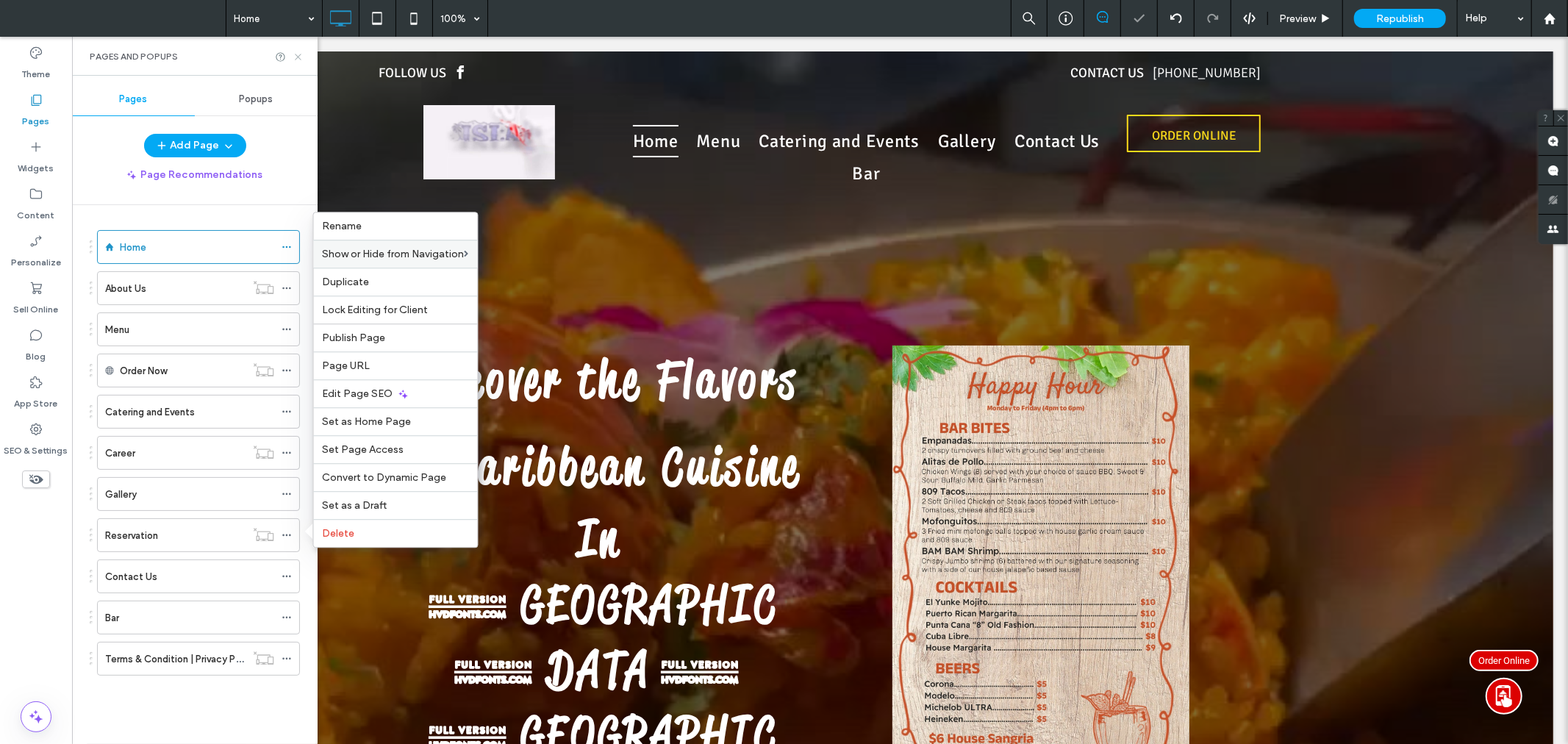
click at [294, 58] on icon at bounding box center [298, 57] width 11 height 11
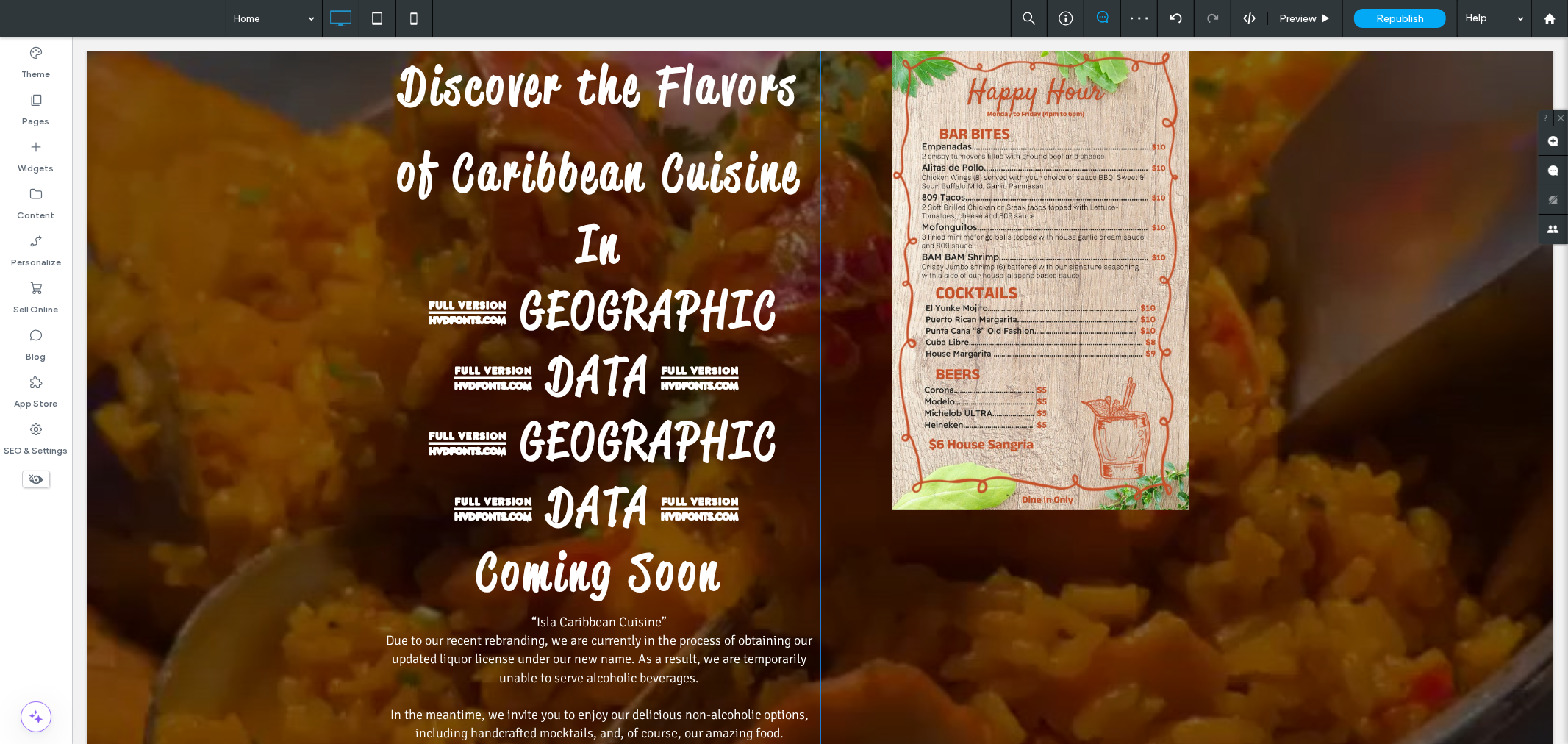
scroll to position [299, 0]
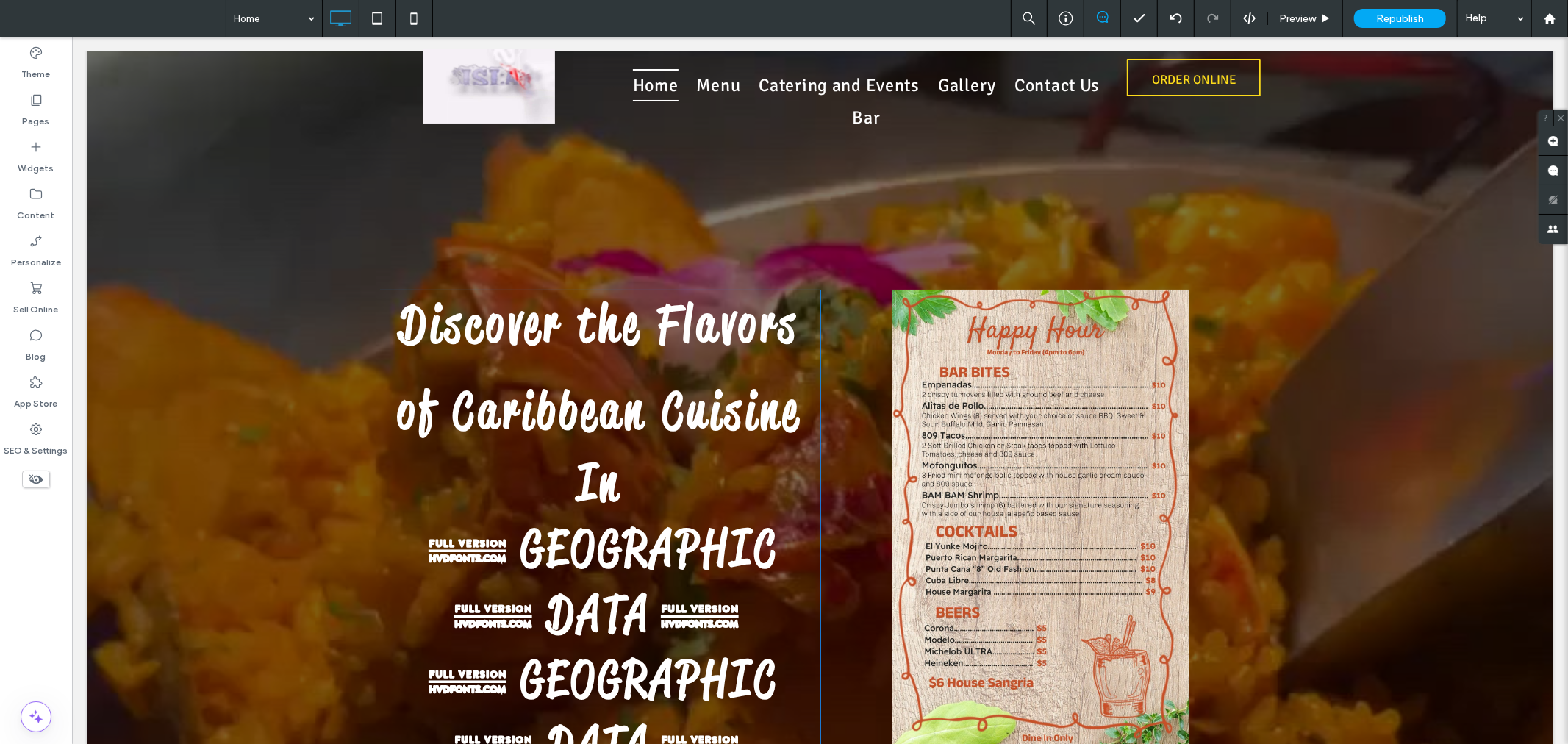
scroll to position [0, 0]
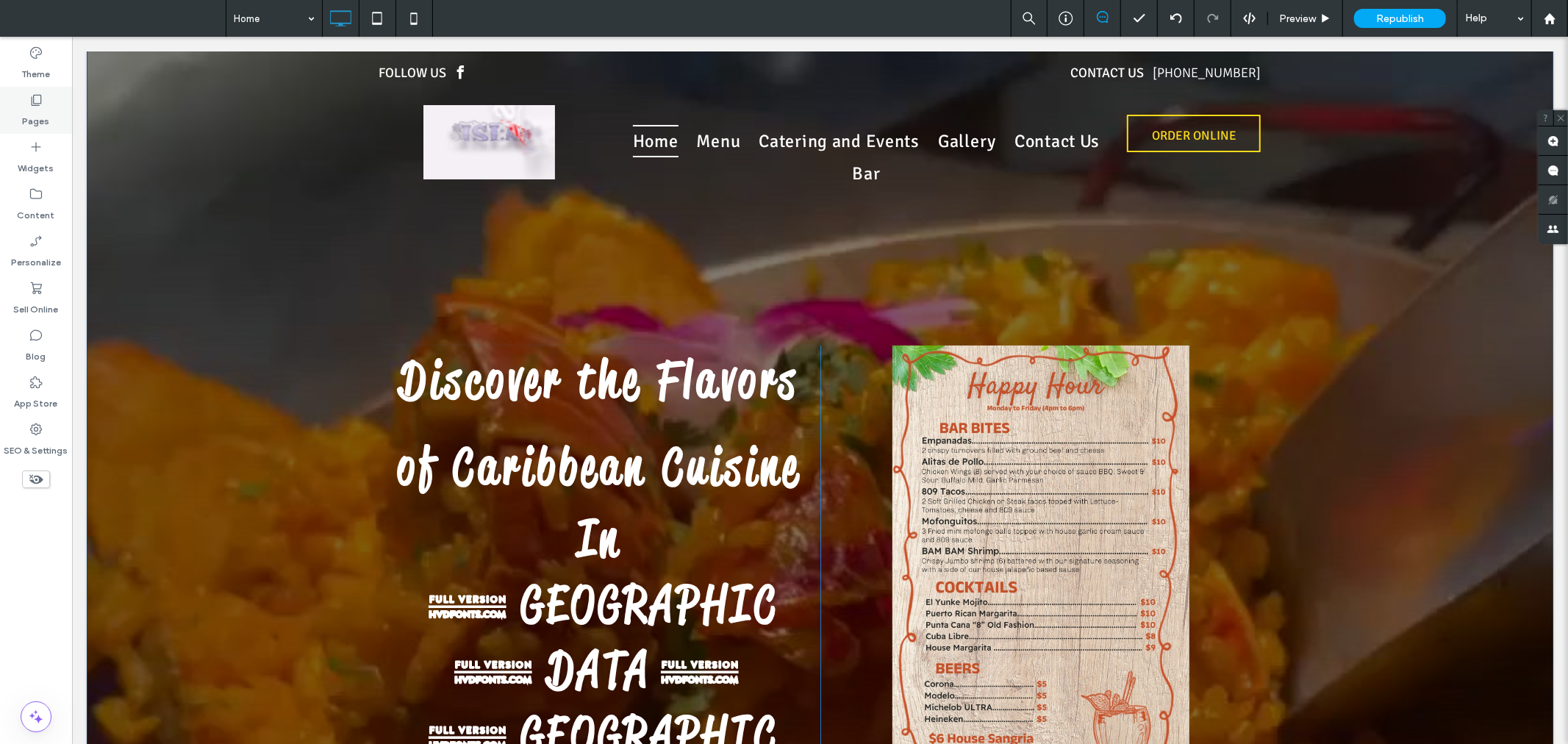
click at [38, 101] on icon at bounding box center [36, 100] width 15 height 15
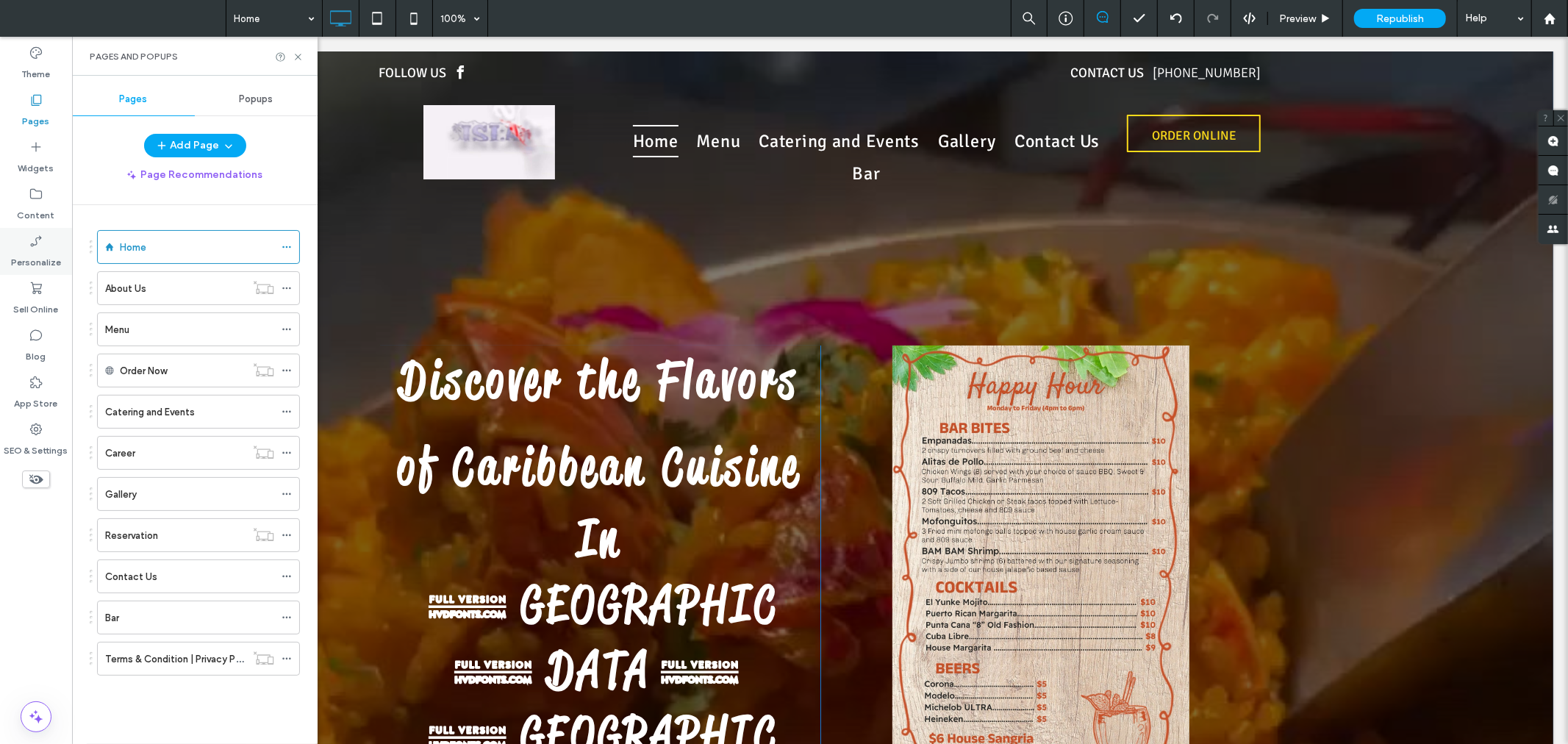
click at [11, 248] on div "Personalize" at bounding box center [36, 252] width 72 height 47
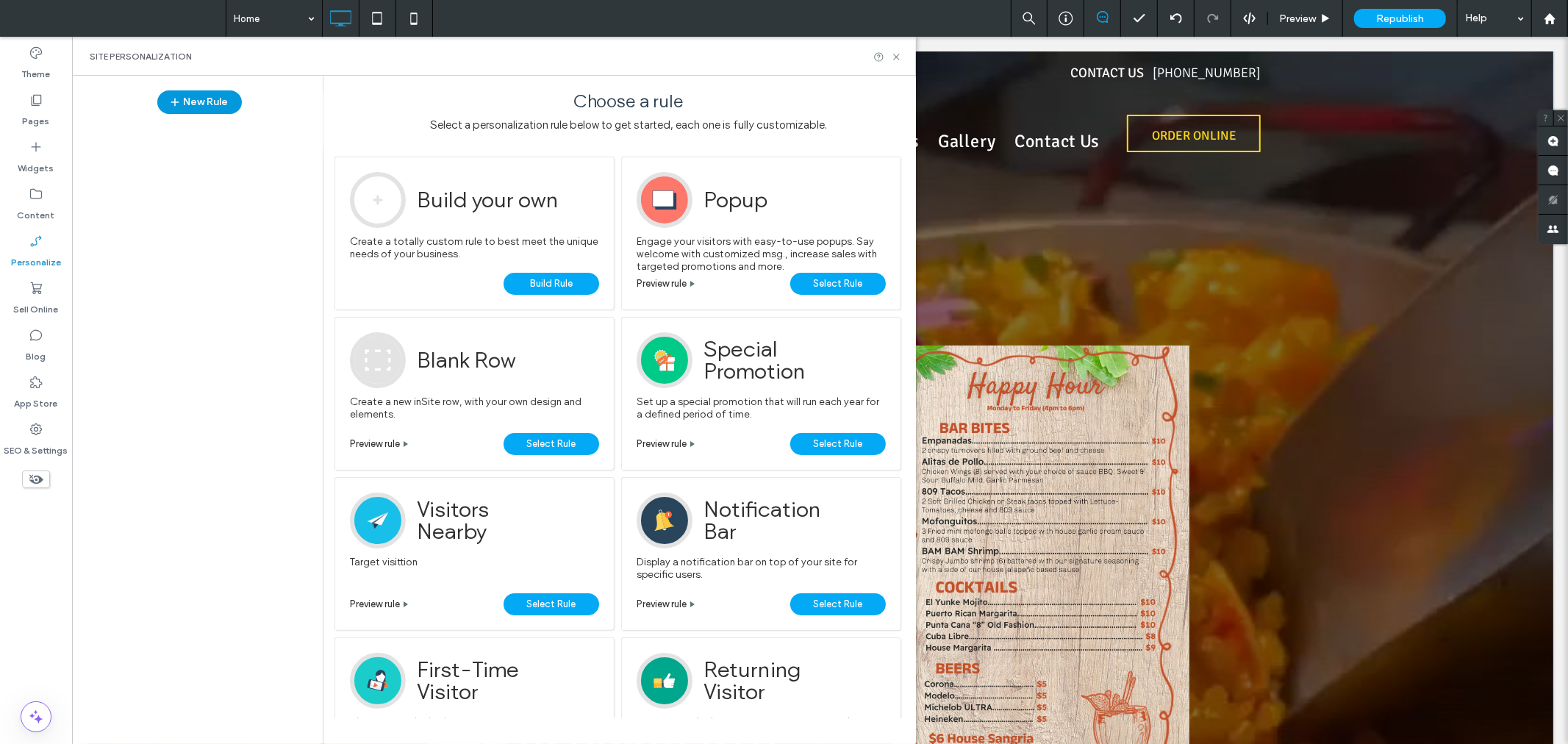
click at [199, 94] on button "New Rule" at bounding box center [199, 101] width 84 height 24
click at [829, 613] on span "Select Rule" at bounding box center [838, 604] width 49 height 22
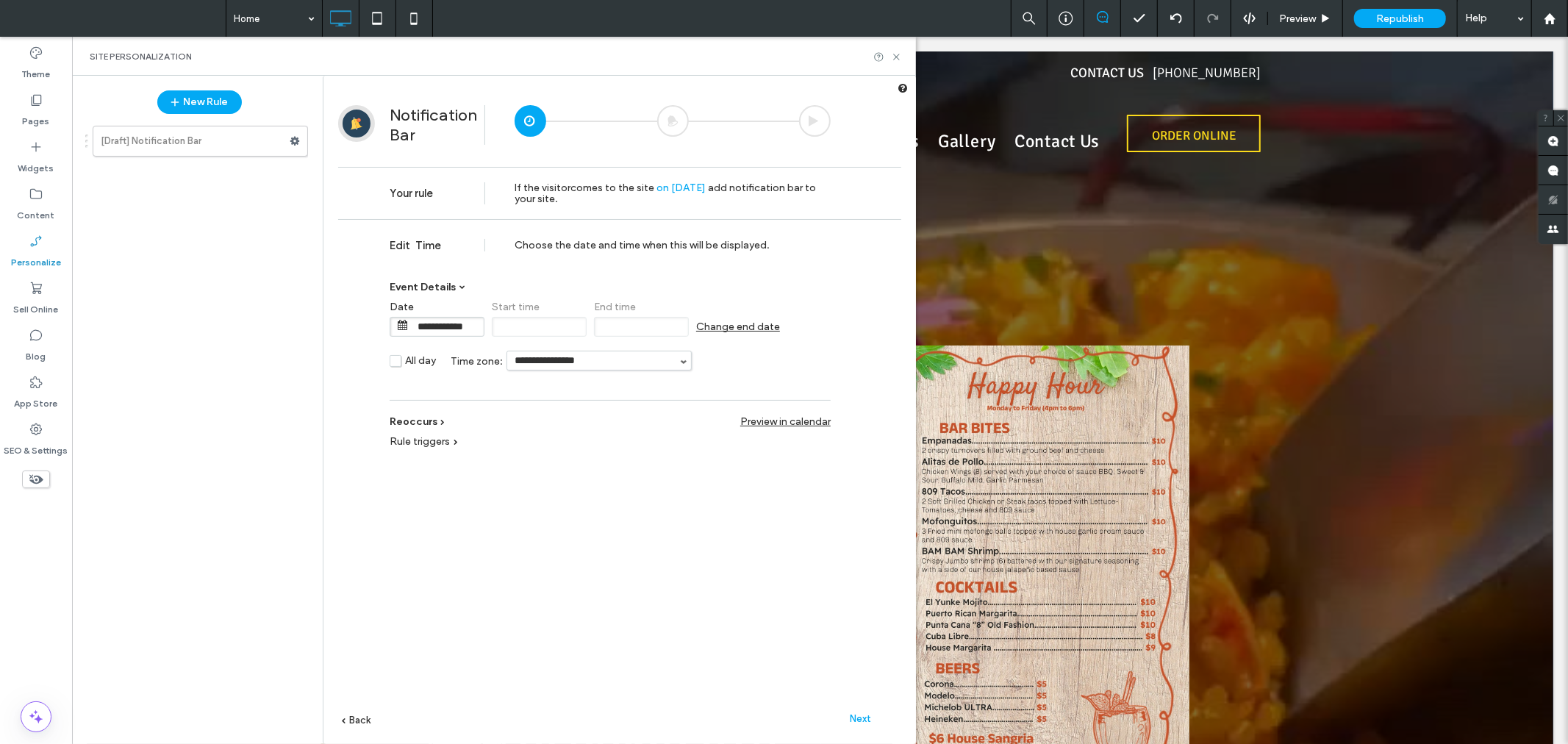
click at [864, 720] on span "Next" at bounding box center [861, 718] width 22 height 11
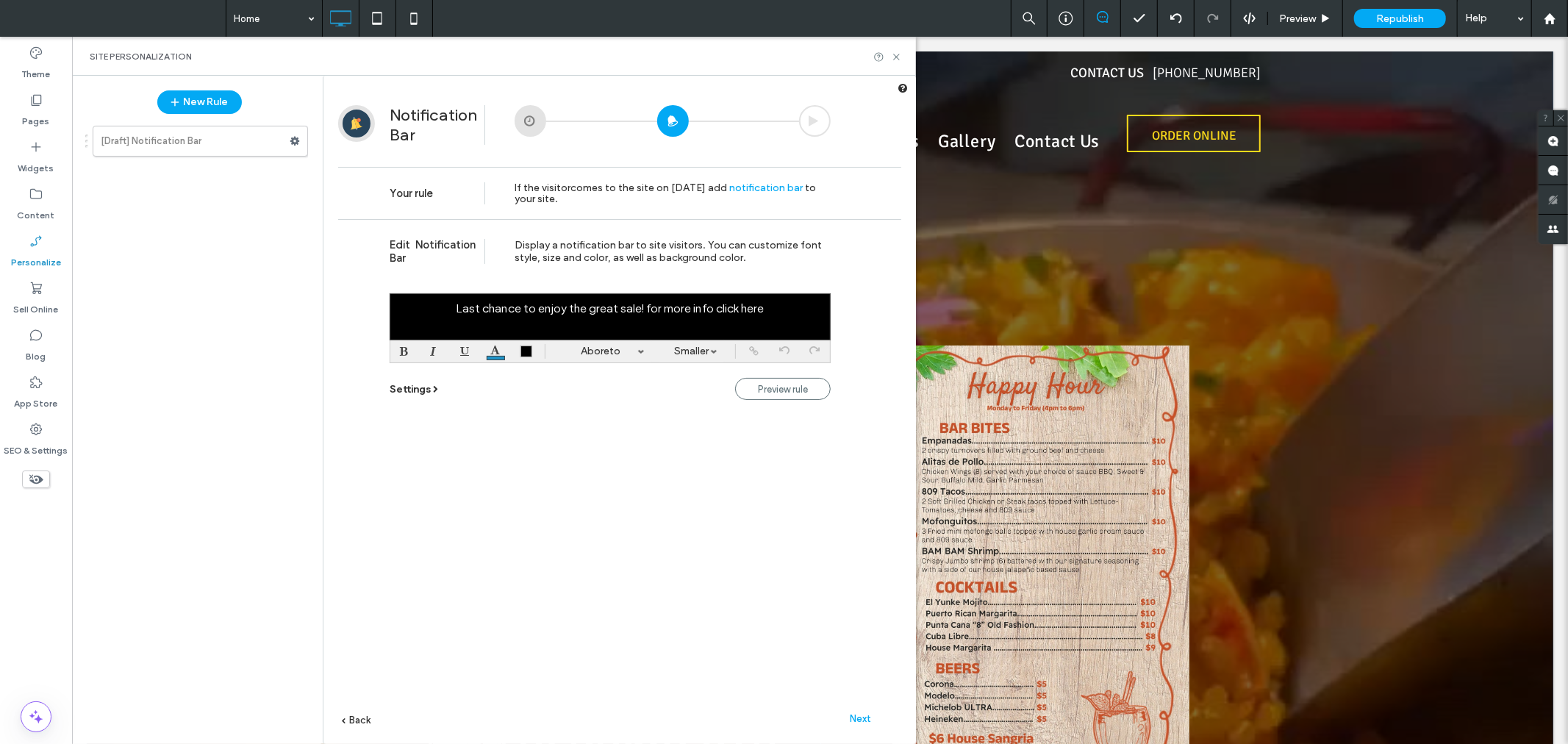
click at [579, 318] on div at bounding box center [610, 317] width 441 height 47
click at [863, 717] on span "Next" at bounding box center [861, 718] width 22 height 11
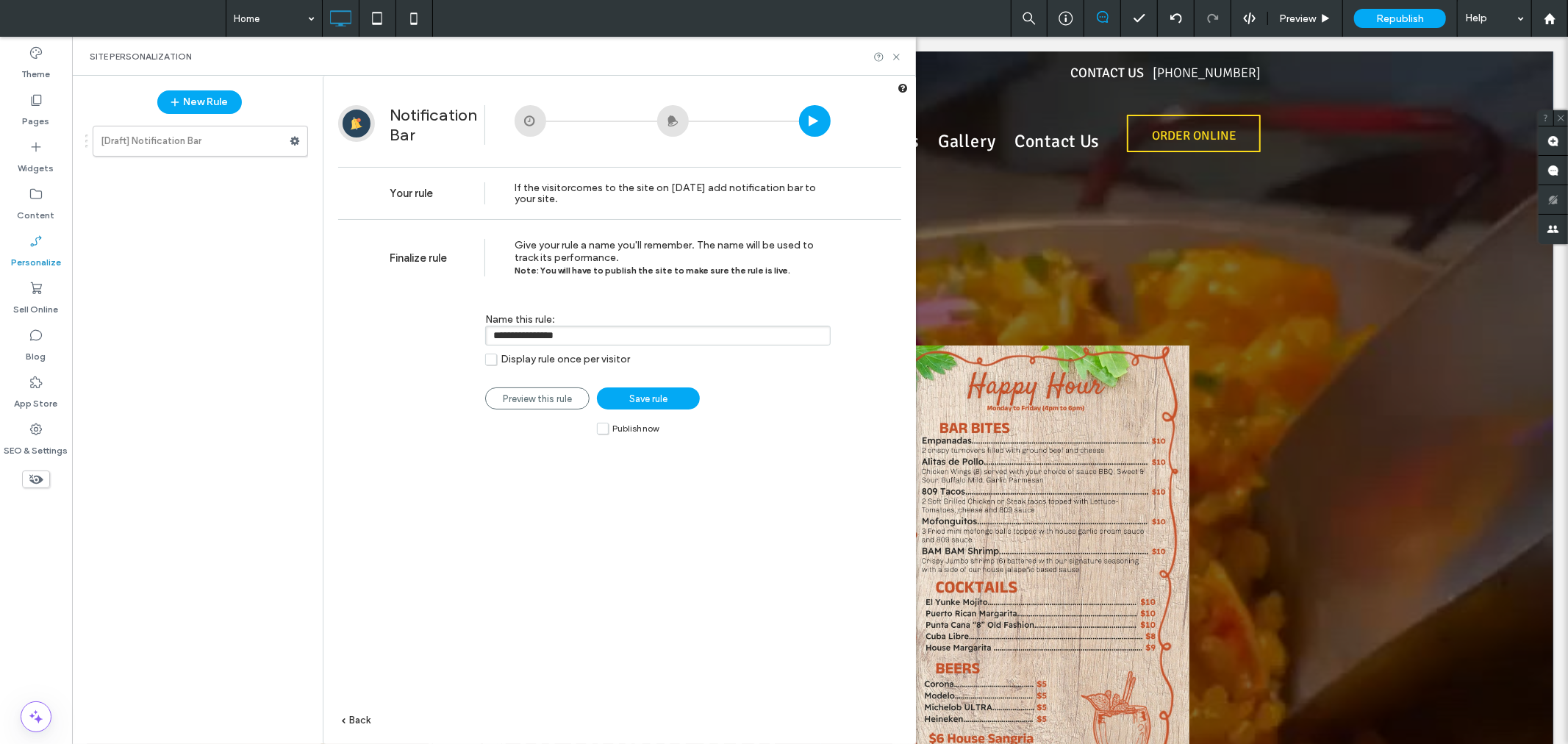
click at [601, 429] on label "Publish now" at bounding box center [627, 428] width 62 height 12
click at [644, 399] on span "Save rule" at bounding box center [649, 399] width 38 height 11
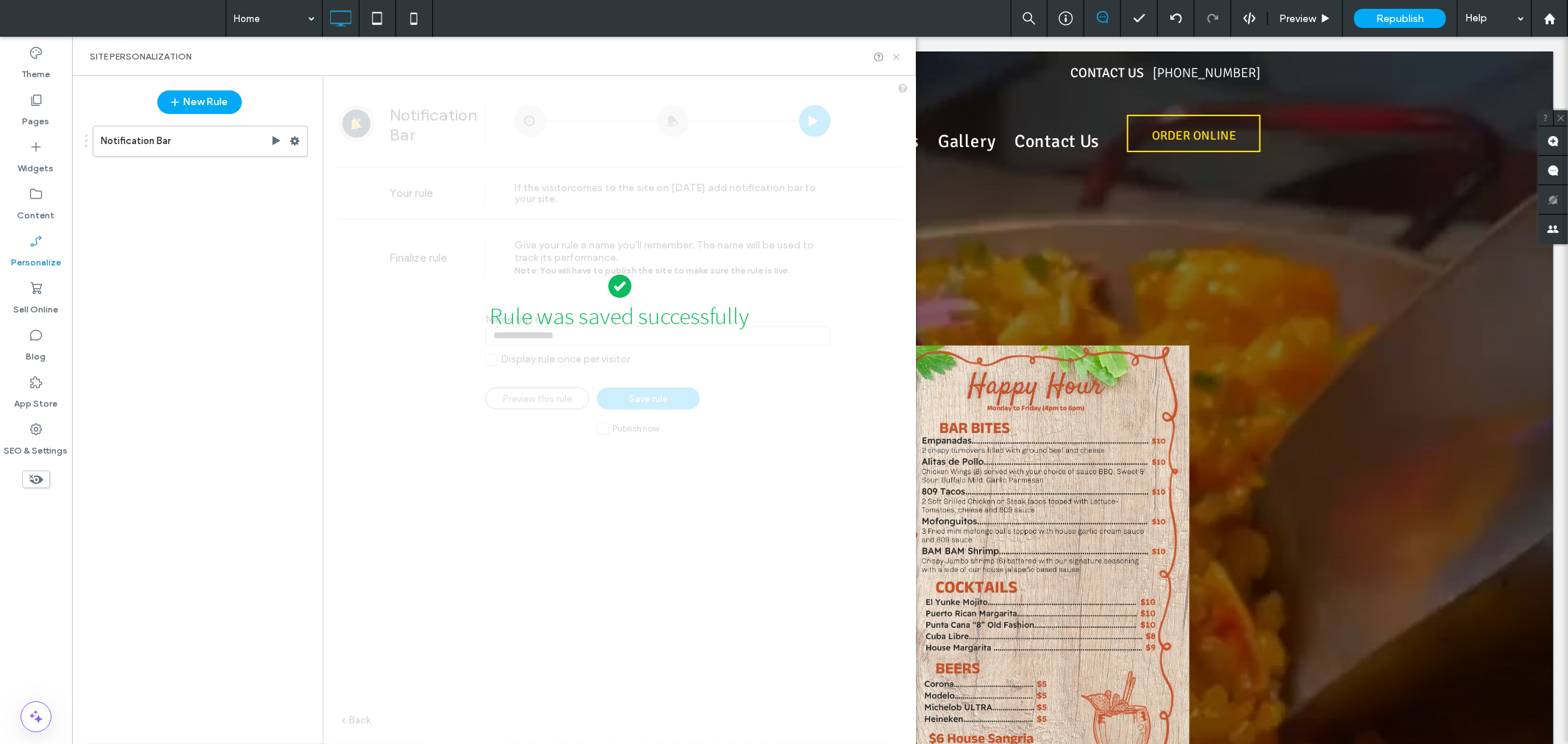
click at [900, 55] on icon at bounding box center [897, 57] width 11 height 11
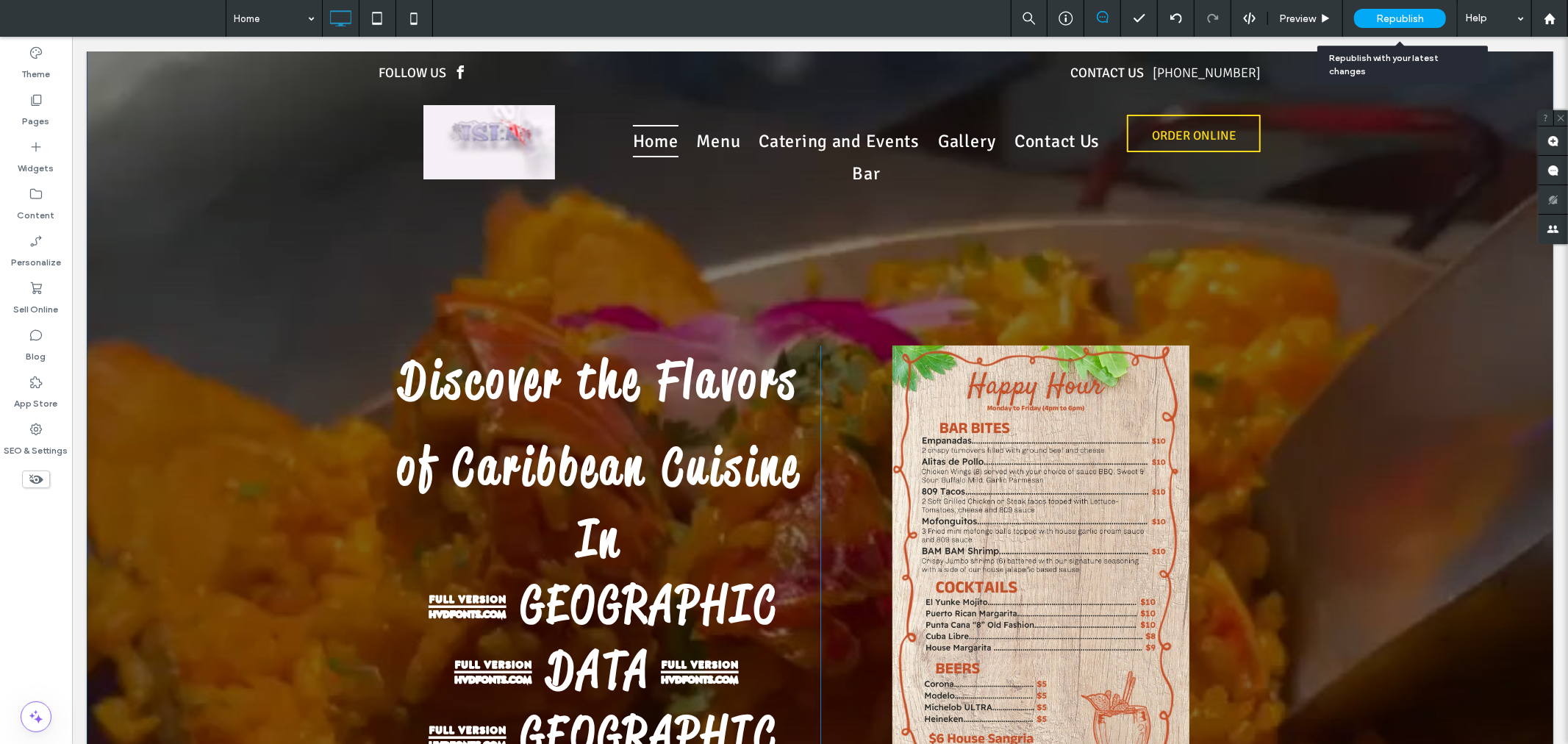
click at [1420, 15] on span "Republish" at bounding box center [1399, 18] width 47 height 12
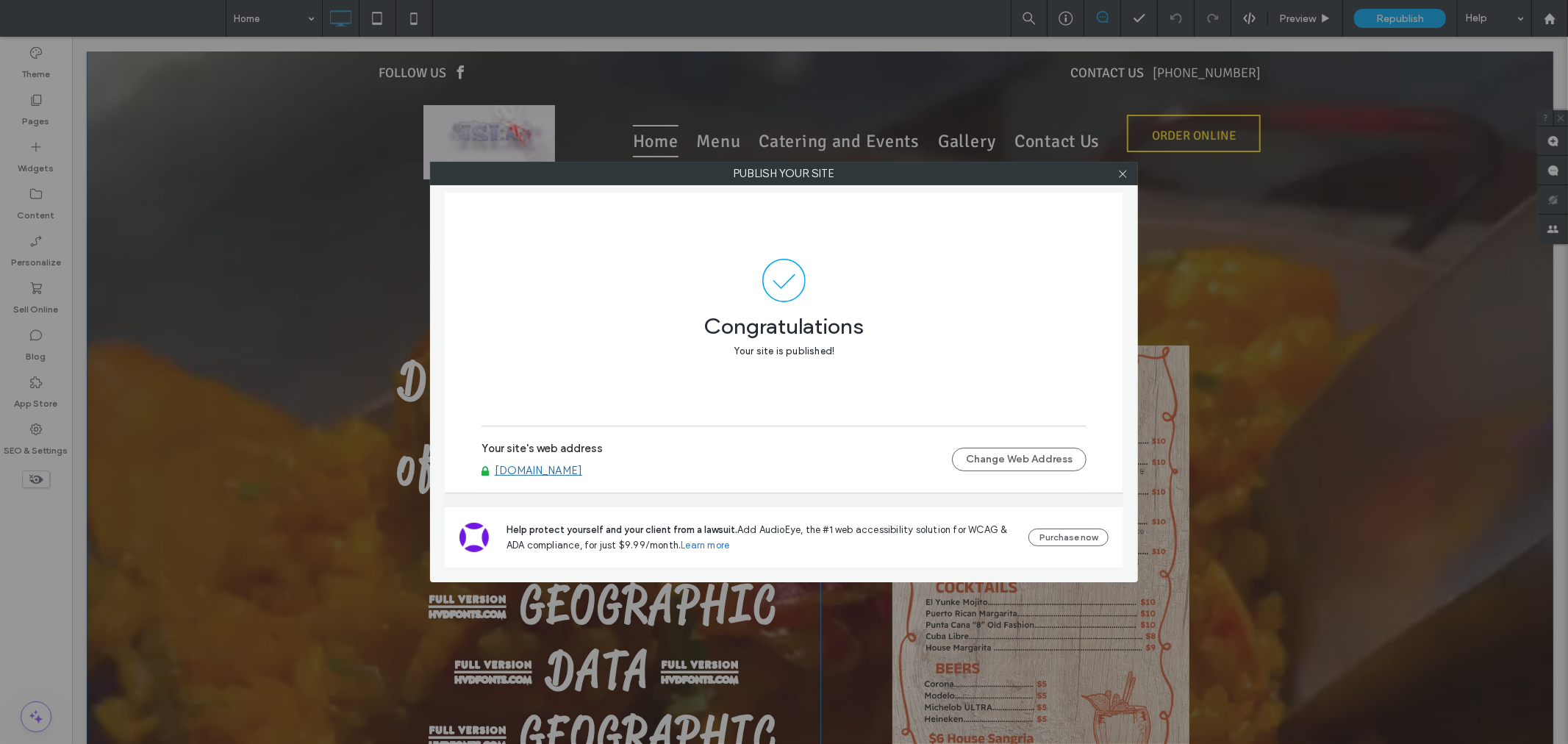
drag, startPoint x: 1120, startPoint y: 170, endPoint x: 1228, endPoint y: 113, distance: 122.1
click at [1120, 170] on icon at bounding box center [1123, 174] width 11 height 11
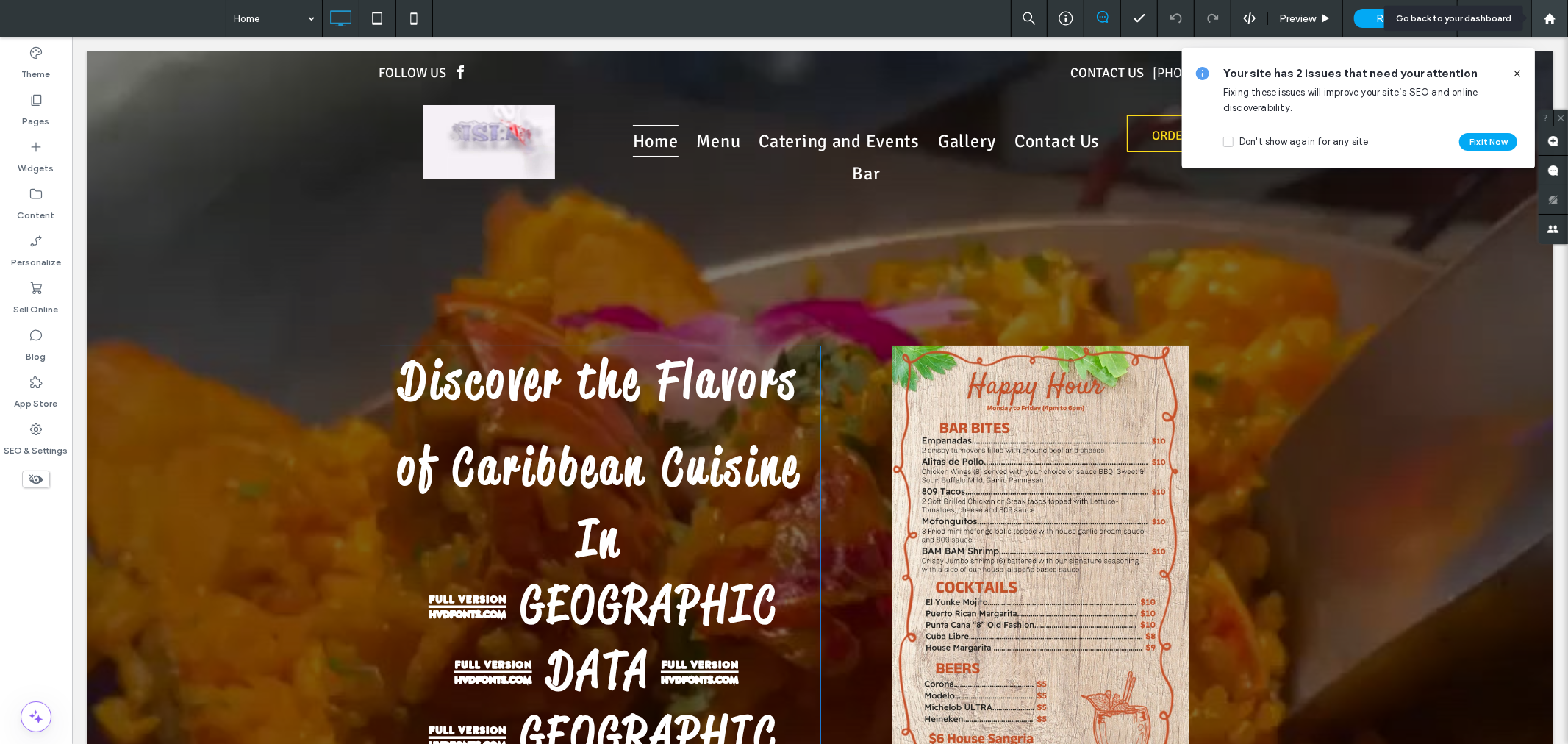
click at [1550, 18] on use at bounding box center [1549, 18] width 11 height 11
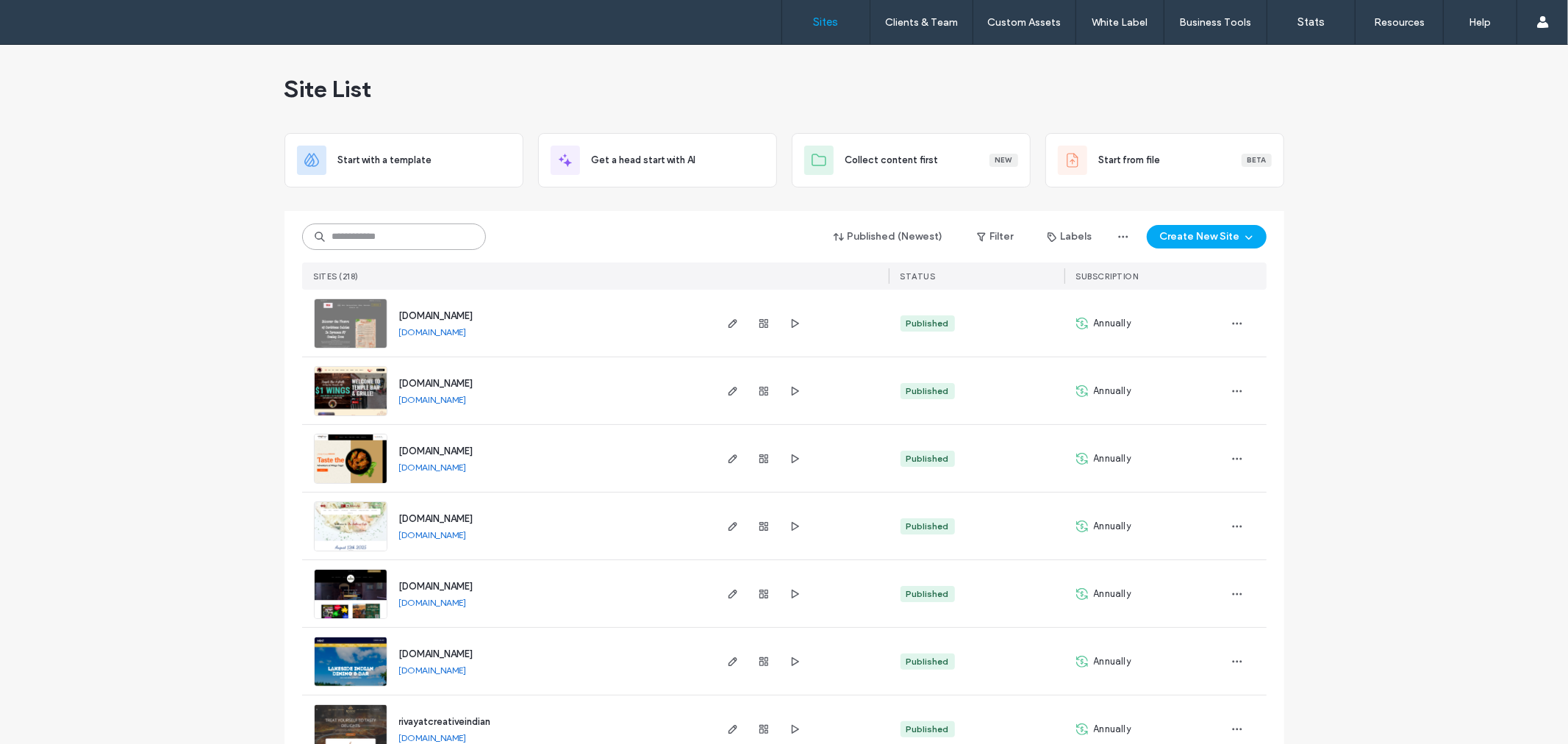
click at [386, 224] on input at bounding box center [394, 237] width 184 height 27
click at [409, 235] on input at bounding box center [394, 237] width 184 height 27
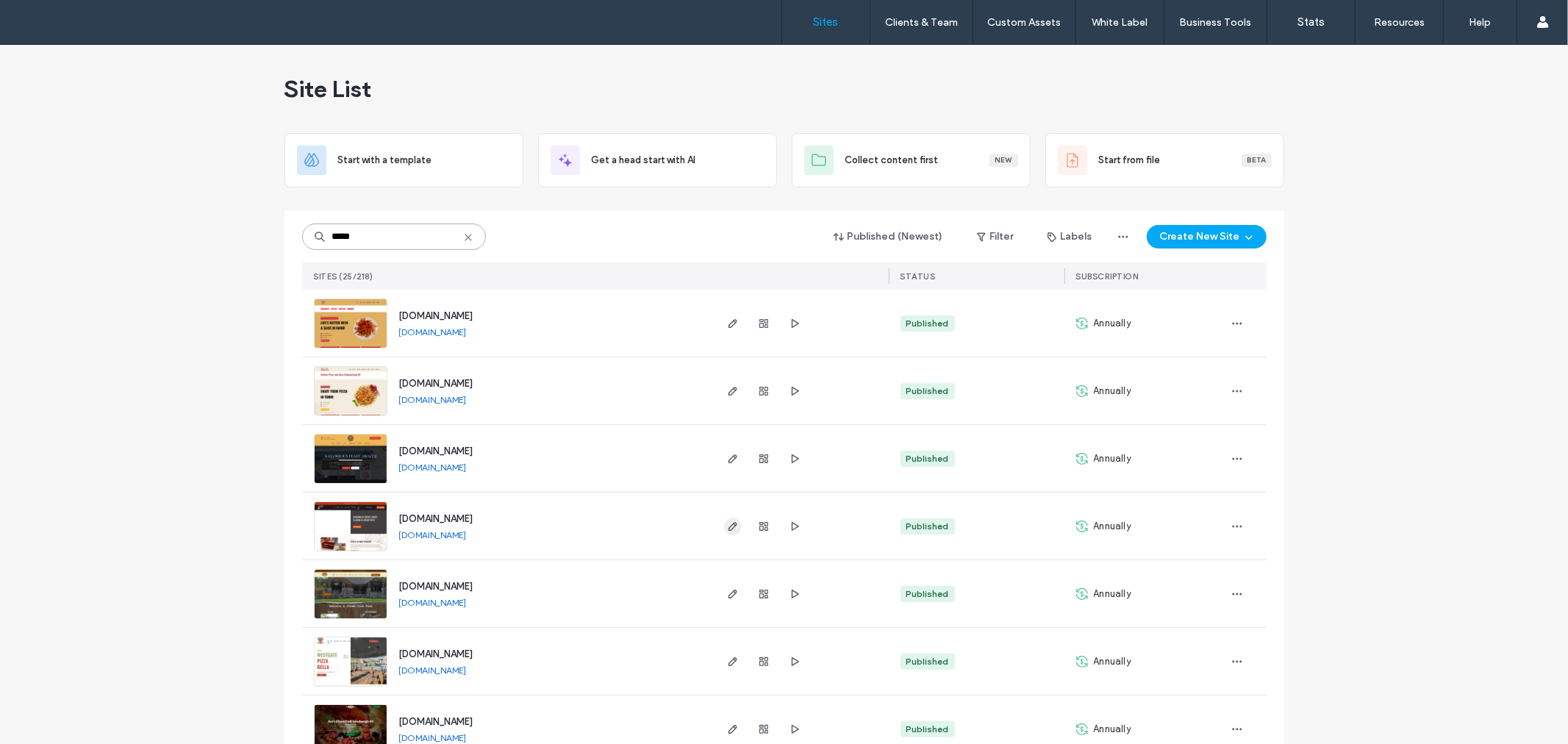
type input "*****"
click at [729, 531] on icon "button" at bounding box center [733, 526] width 11 height 11
